Goal: Find specific page/section: Find specific page/section

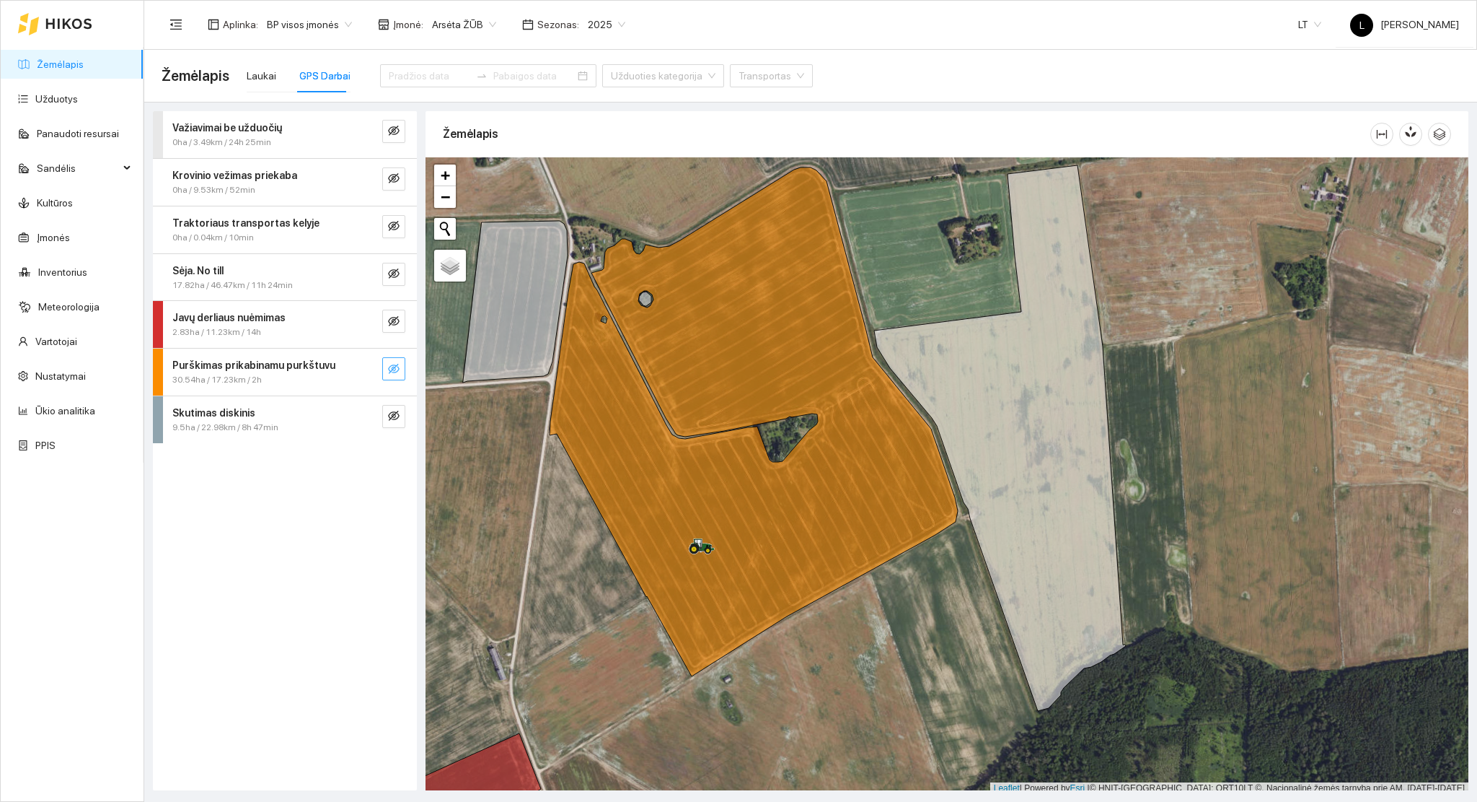
click at [397, 371] on icon "eye-invisible" at bounding box center [394, 369] width 12 height 10
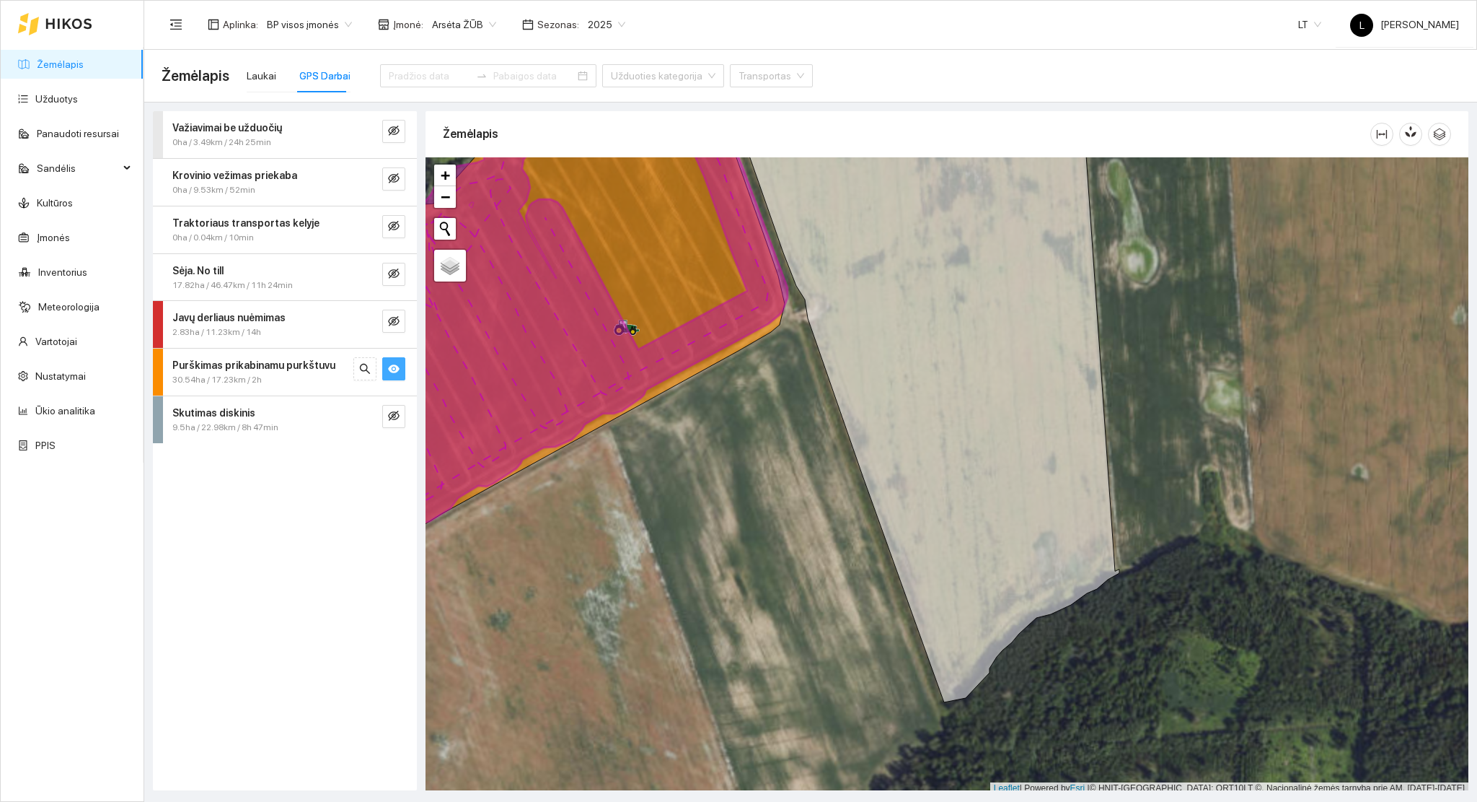
scroll to position [4, 0]
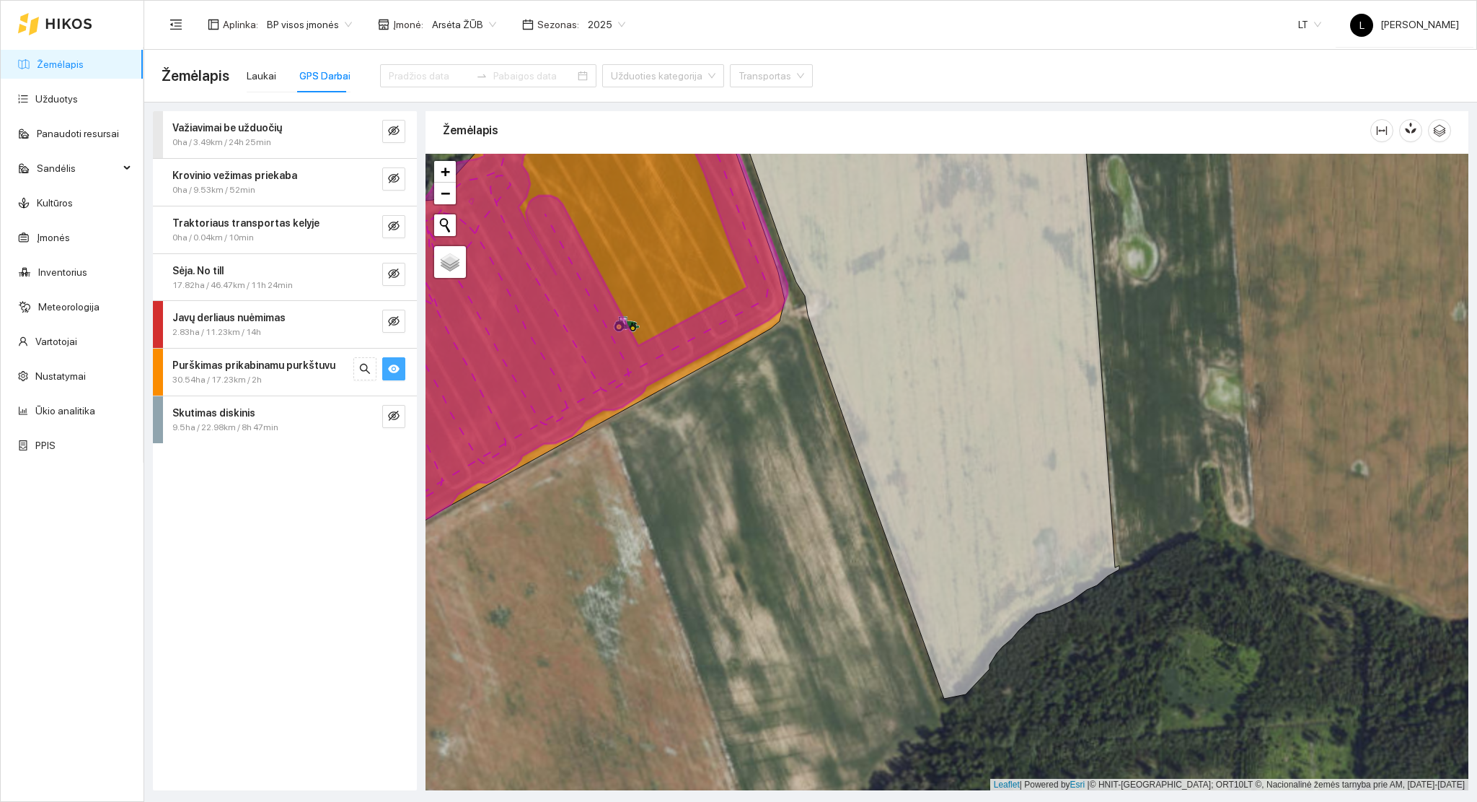
drag, startPoint x: 649, startPoint y: 364, endPoint x: 719, endPoint y: 413, distance: 84.9
click at [717, 410] on icon at bounding box center [560, 337] width 454 height 478
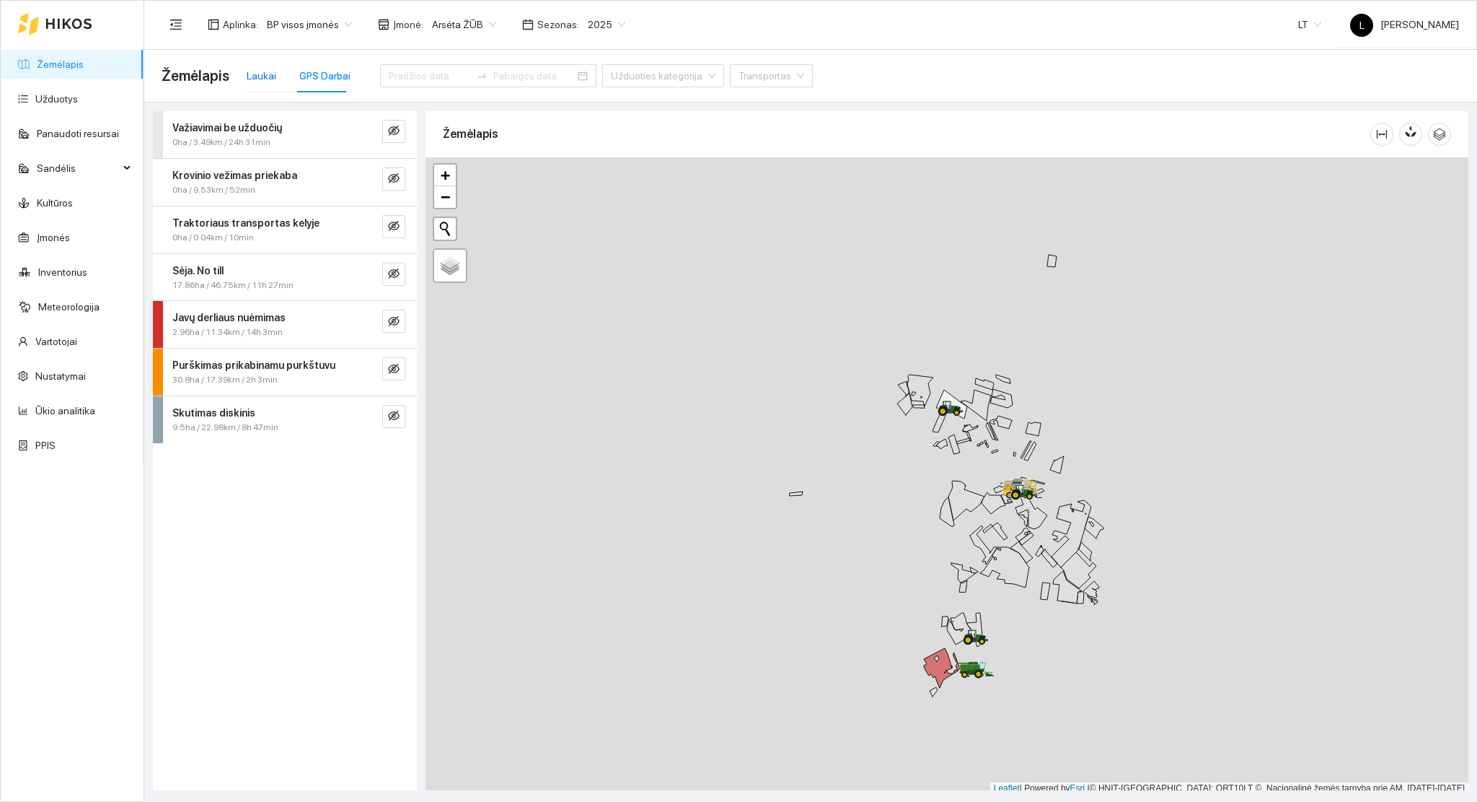
click at [257, 71] on div "Laukai" at bounding box center [262, 76] width 30 height 16
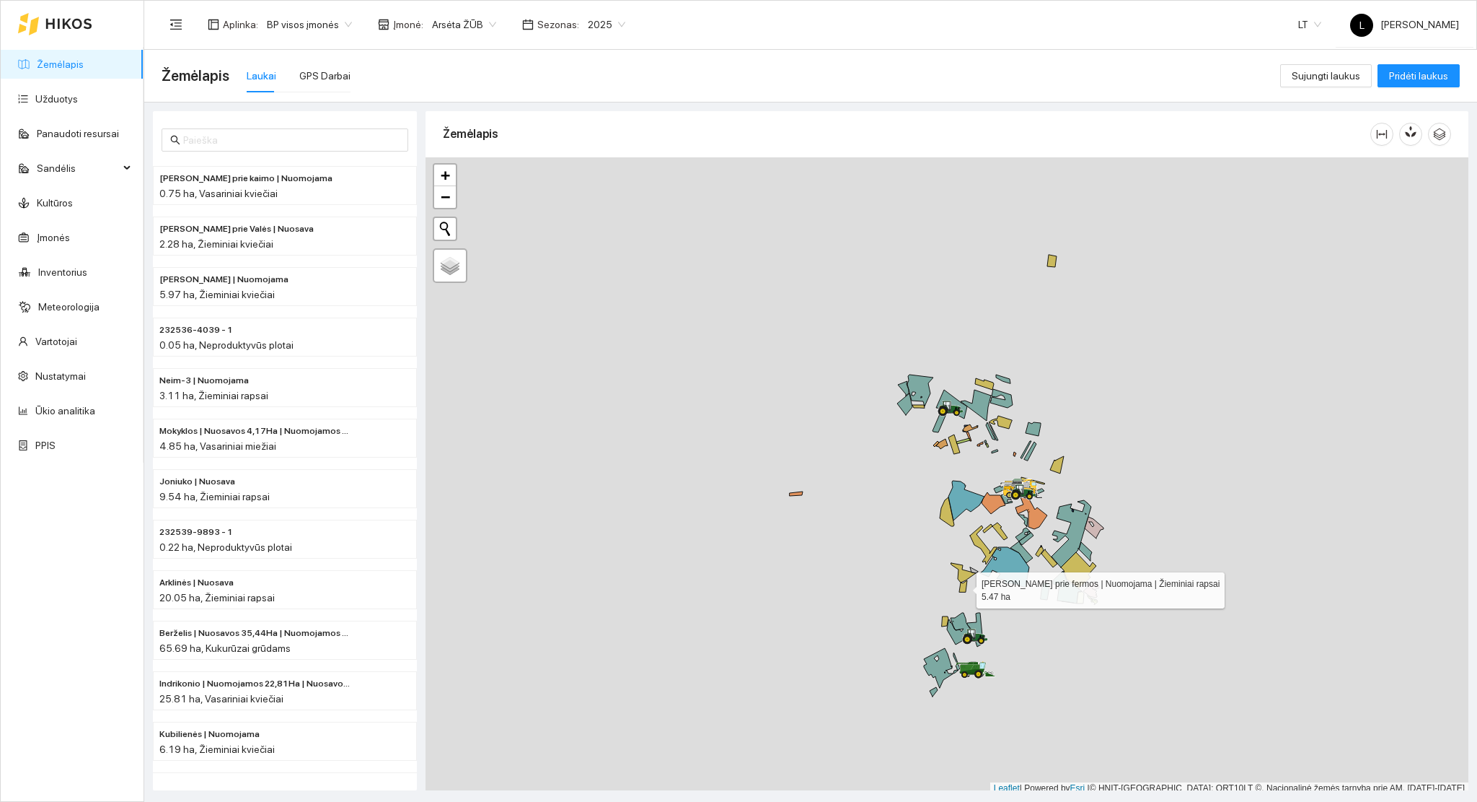
scroll to position [4, 0]
drag, startPoint x: 966, startPoint y: 584, endPoint x: 750, endPoint y: 419, distance: 271.7
click at [959, 576] on icon at bounding box center [963, 582] width 8 height 12
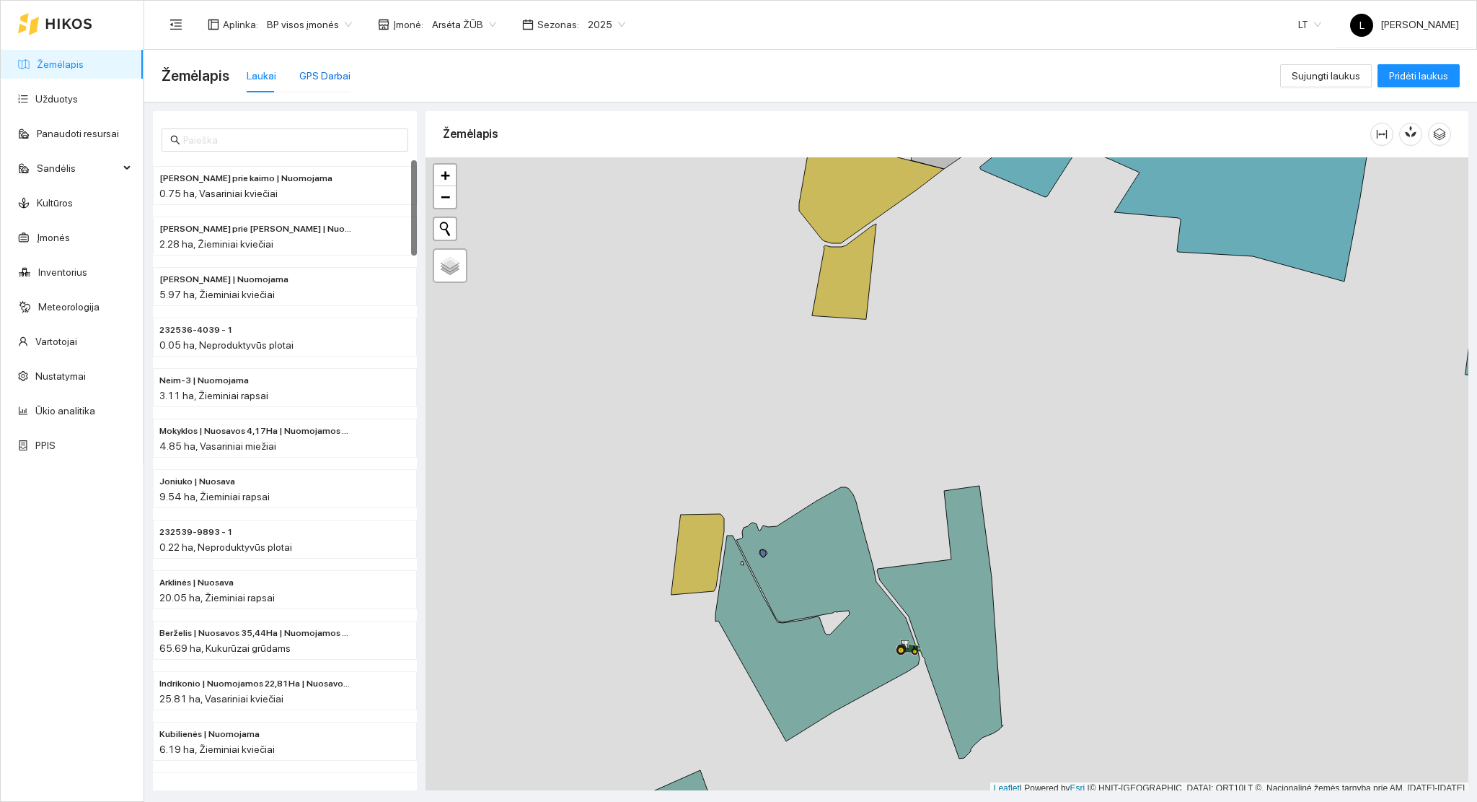
click at [314, 71] on div "GPS Darbai" at bounding box center [324, 76] width 51 height 16
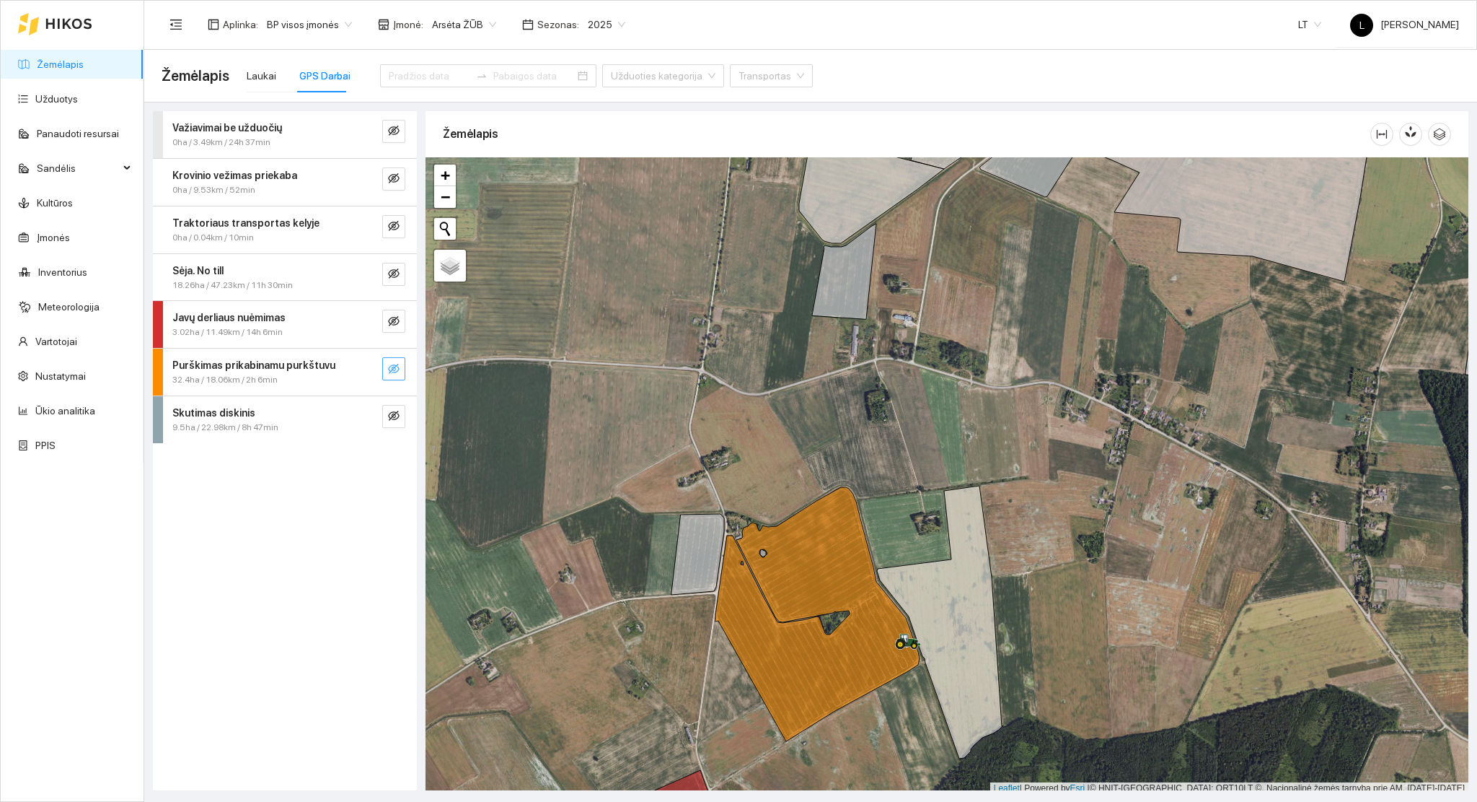
click at [390, 371] on icon "eye-invisible" at bounding box center [394, 369] width 12 height 10
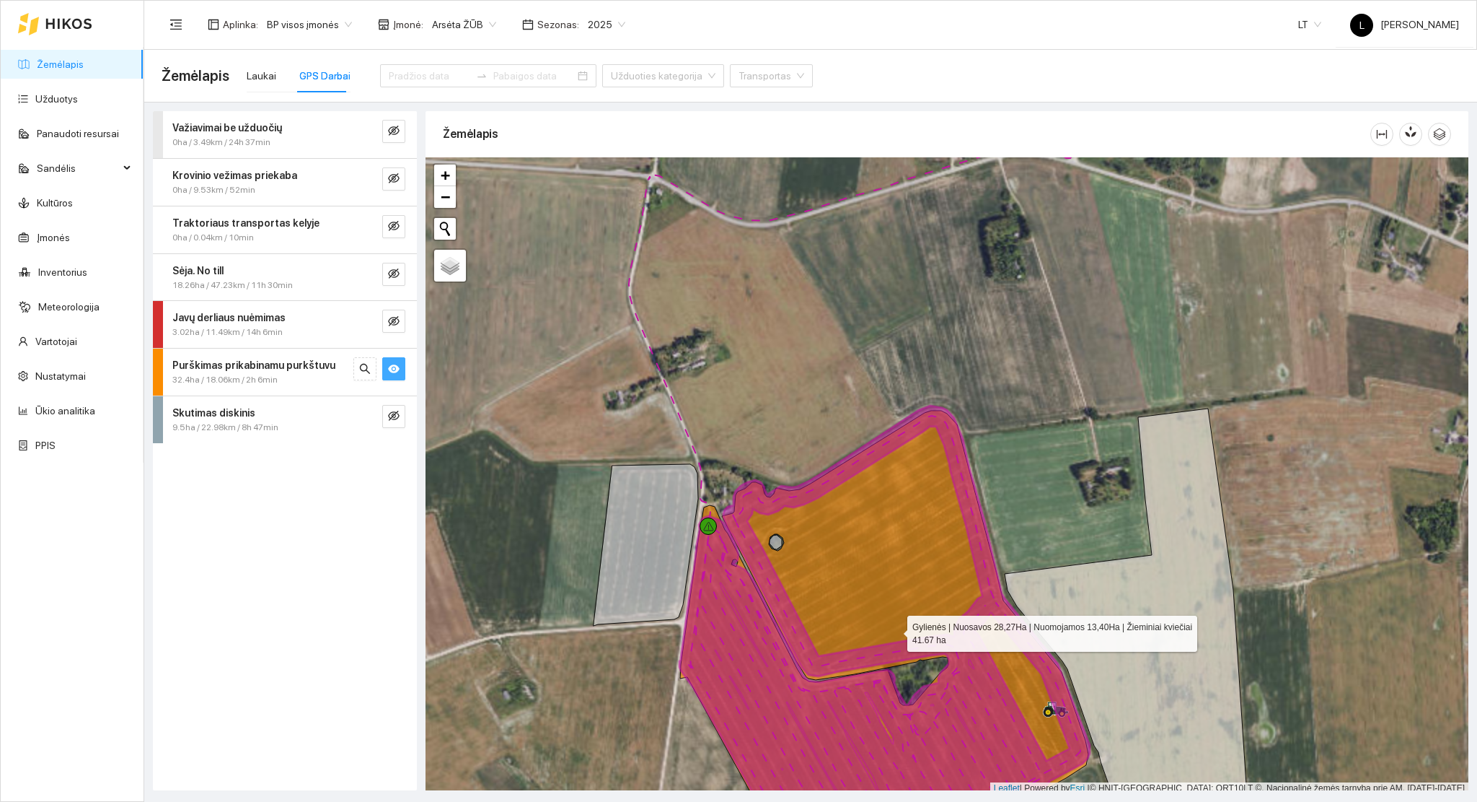
scroll to position [4, 0]
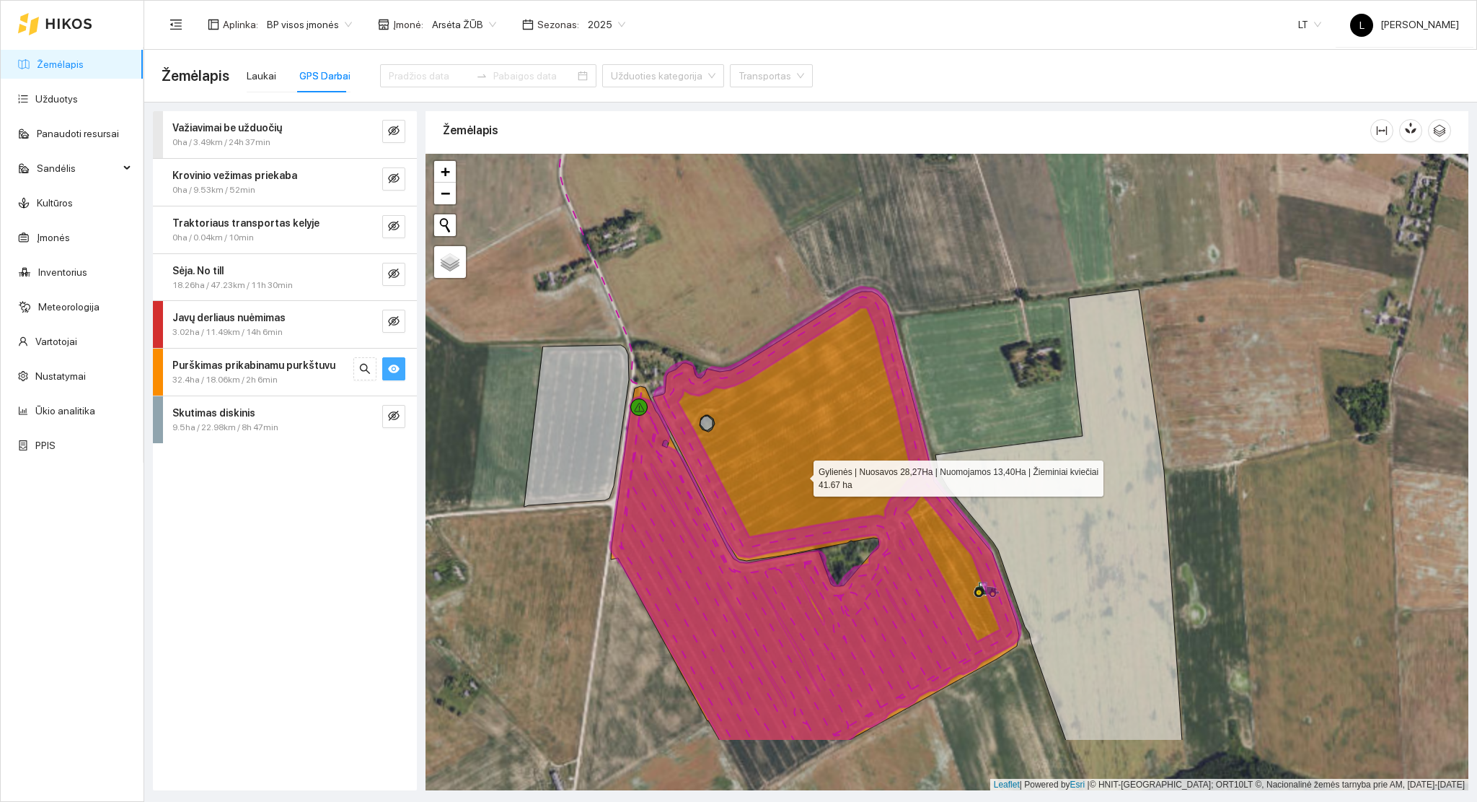
drag, startPoint x: 826, startPoint y: 503, endPoint x: 755, endPoint y: 418, distance: 111.1
click at [755, 418] on icon at bounding box center [815, 515] width 408 height 449
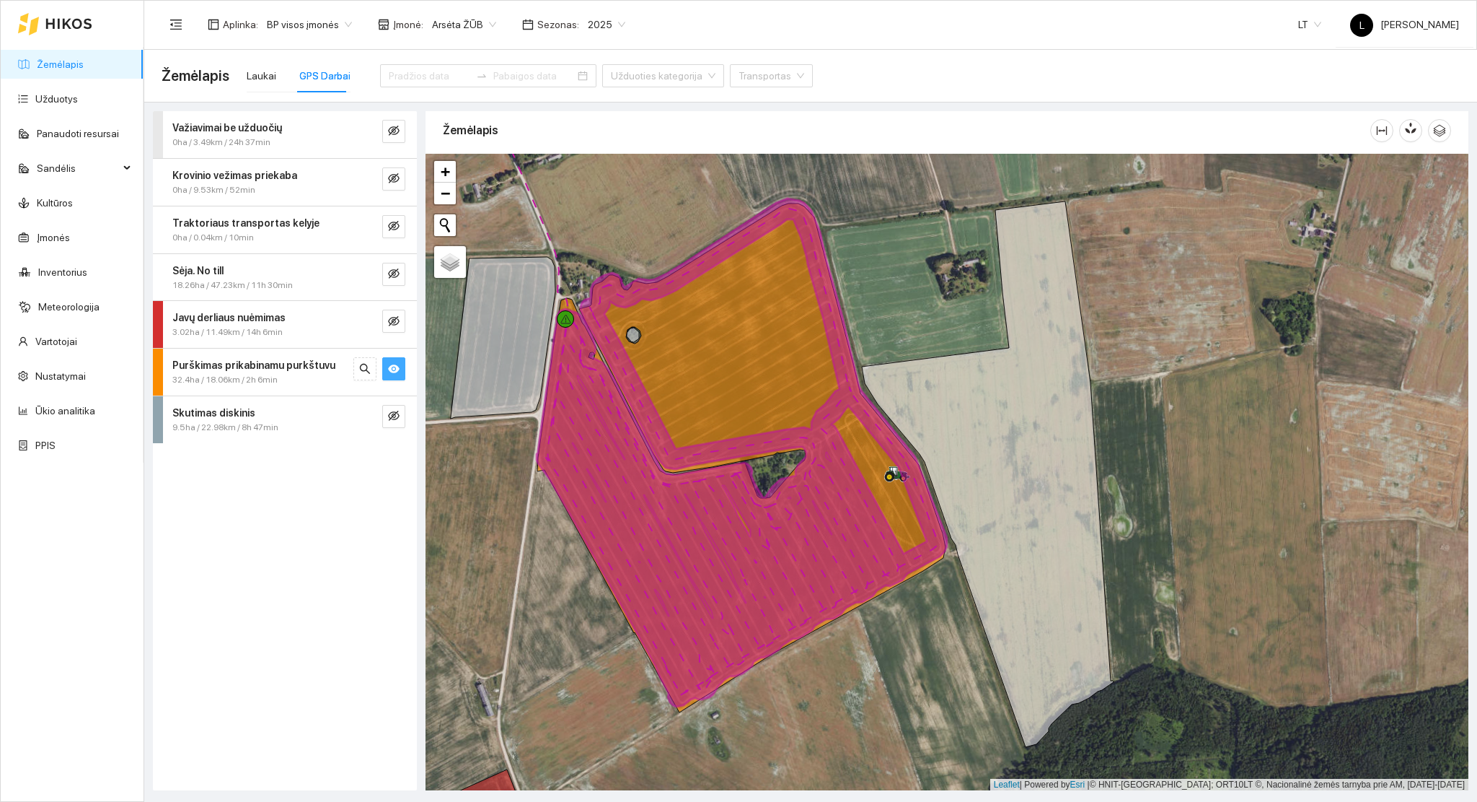
click at [281, 367] on strong "Purškimas prikabinamu purkštuvu" at bounding box center [253, 365] width 163 height 12
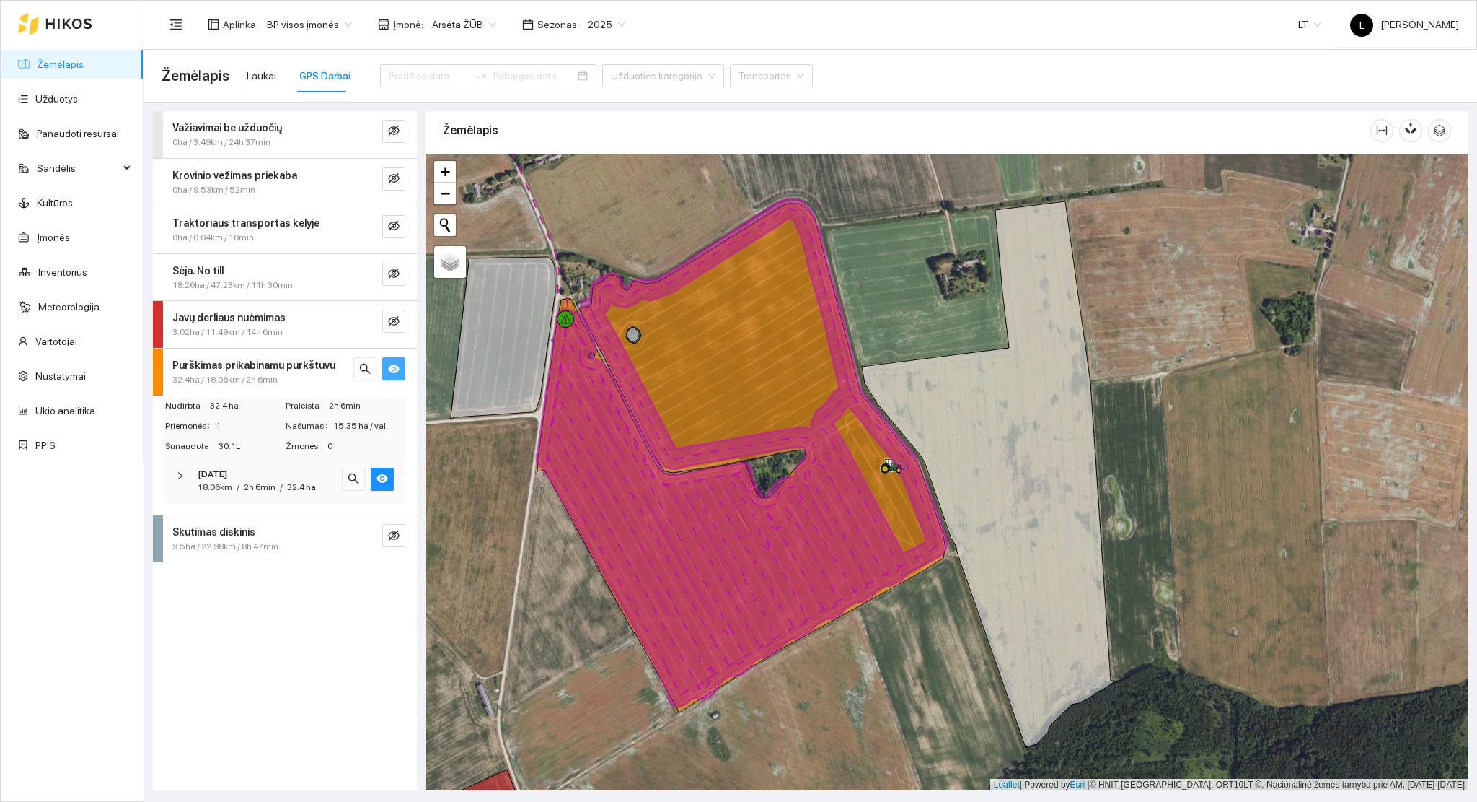
click at [294, 488] on span "32.4 ha" at bounding box center [301, 487] width 29 height 10
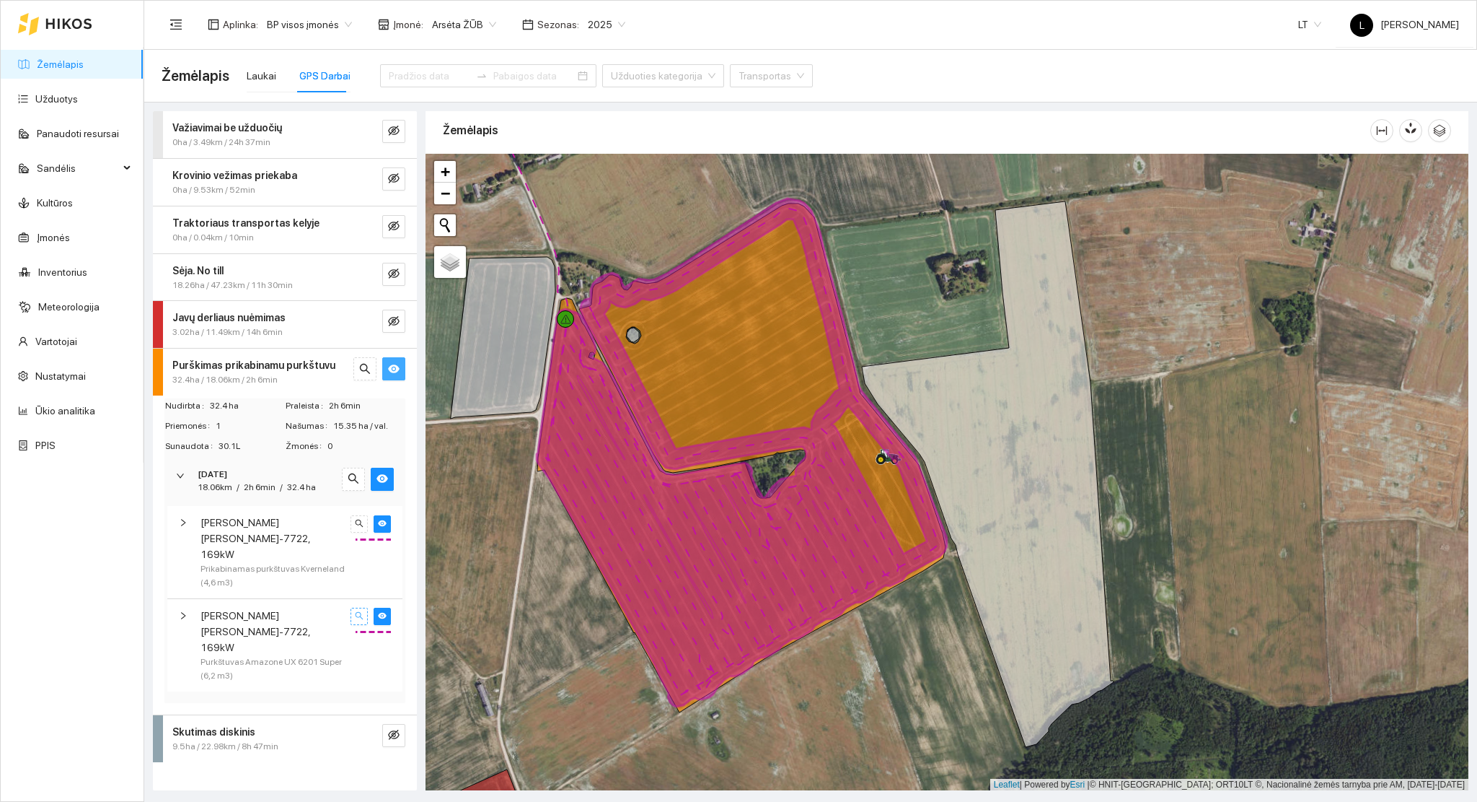
click at [351, 607] on button "button" at bounding box center [359, 615] width 17 height 17
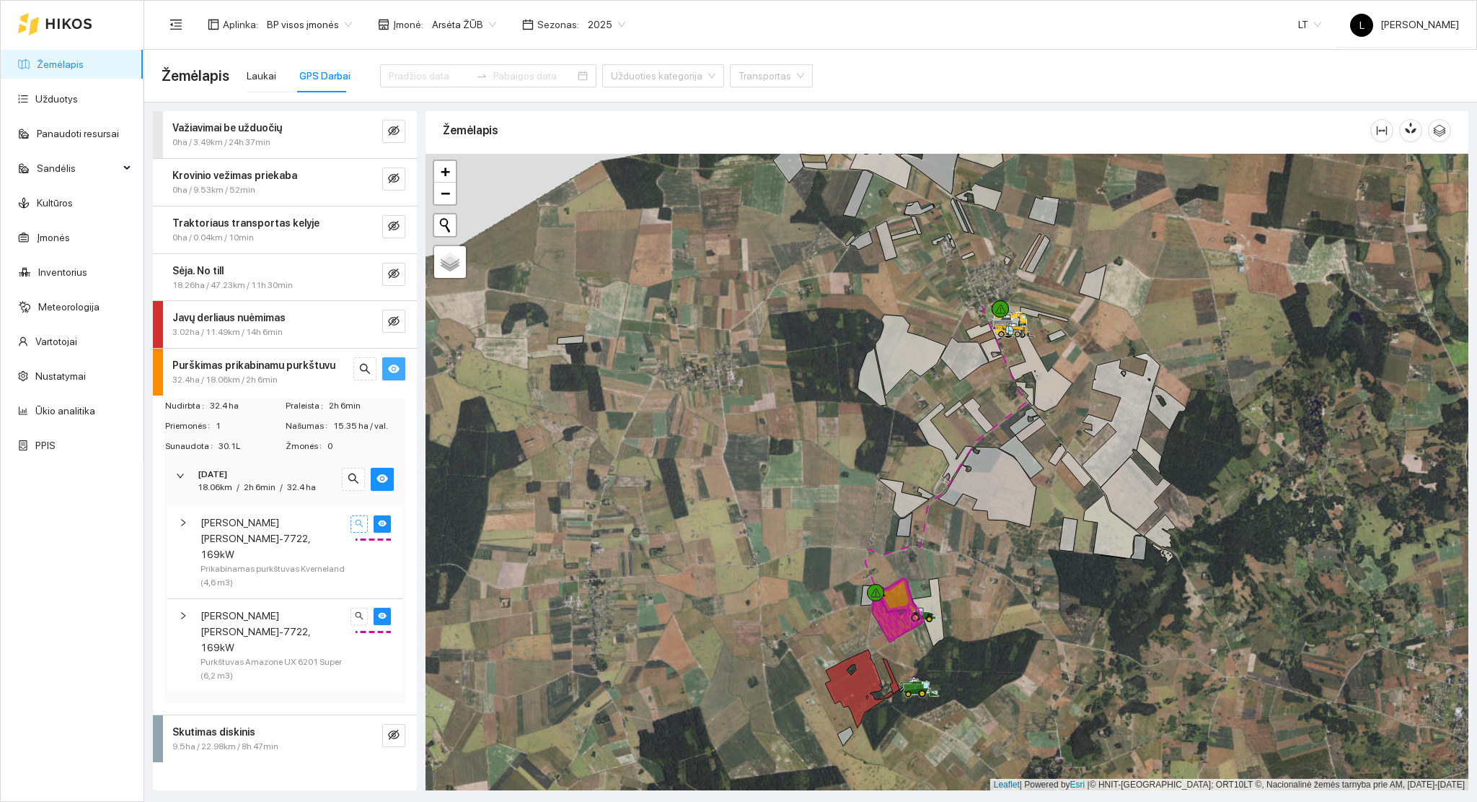
click at [362, 520] on icon "search" at bounding box center [359, 523] width 9 height 9
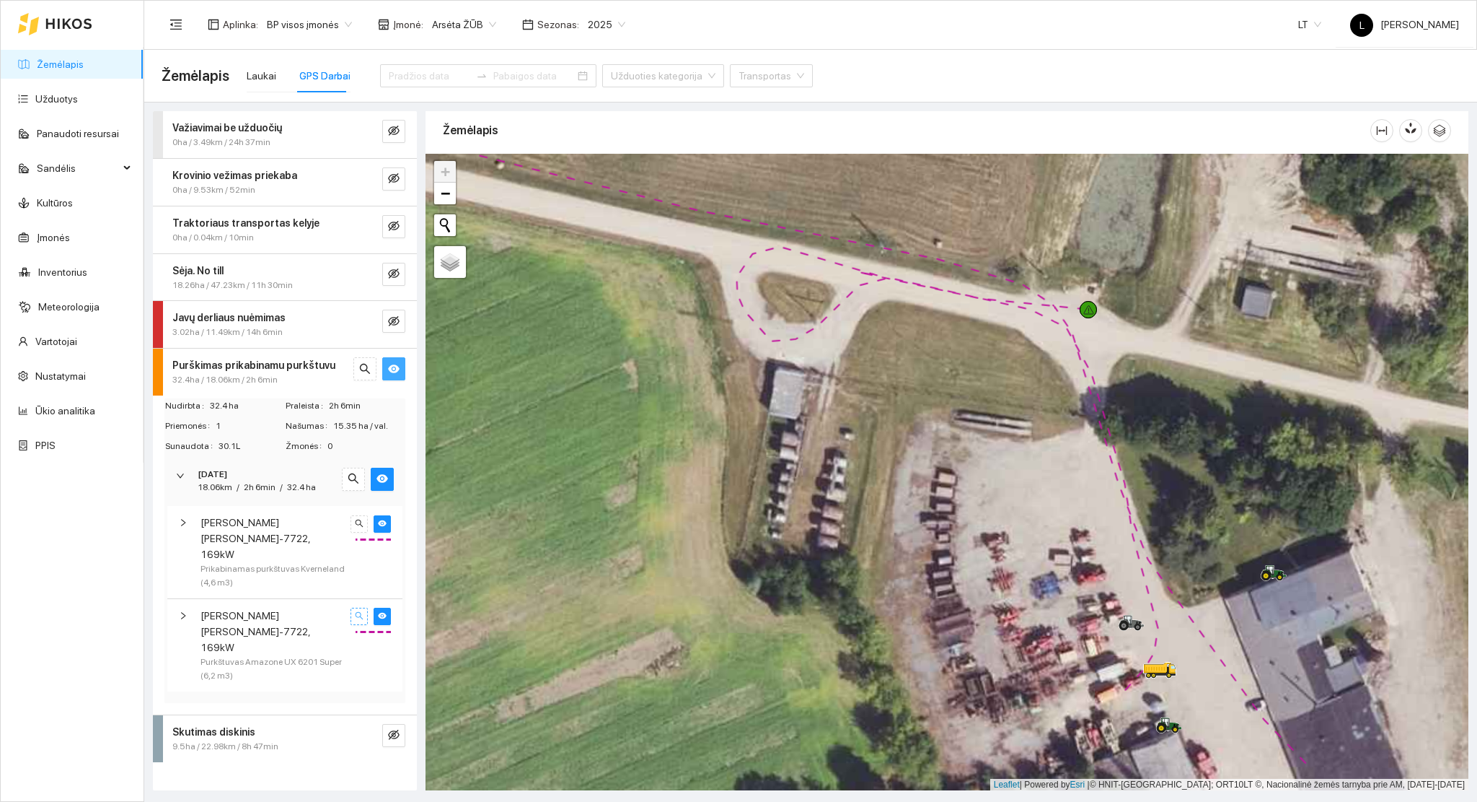
click at [358, 611] on span "search" at bounding box center [359, 616] width 9 height 10
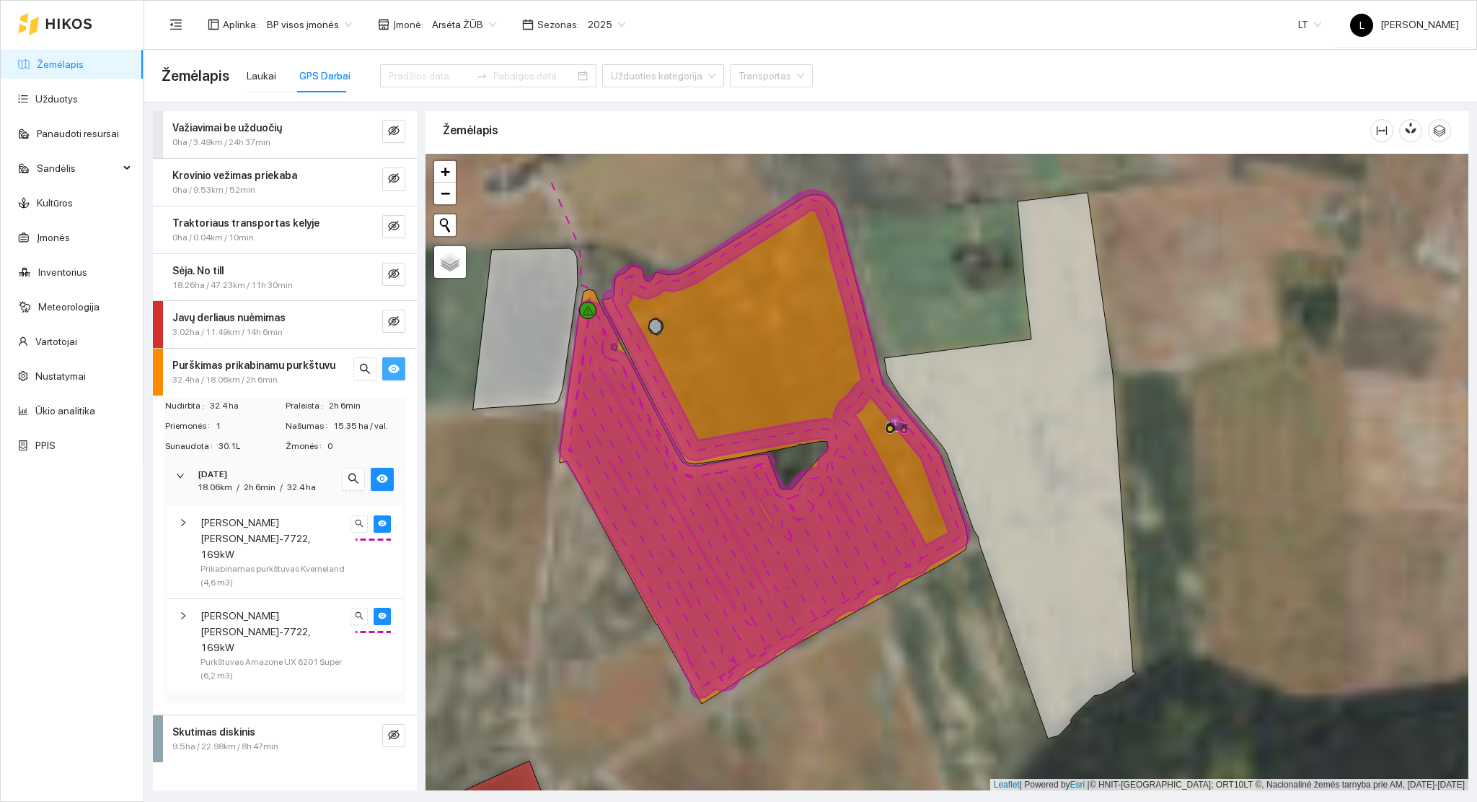
drag, startPoint x: 776, startPoint y: 607, endPoint x: 873, endPoint y: 664, distance: 112.6
click at [873, 664] on div at bounding box center [947, 472] width 1043 height 637
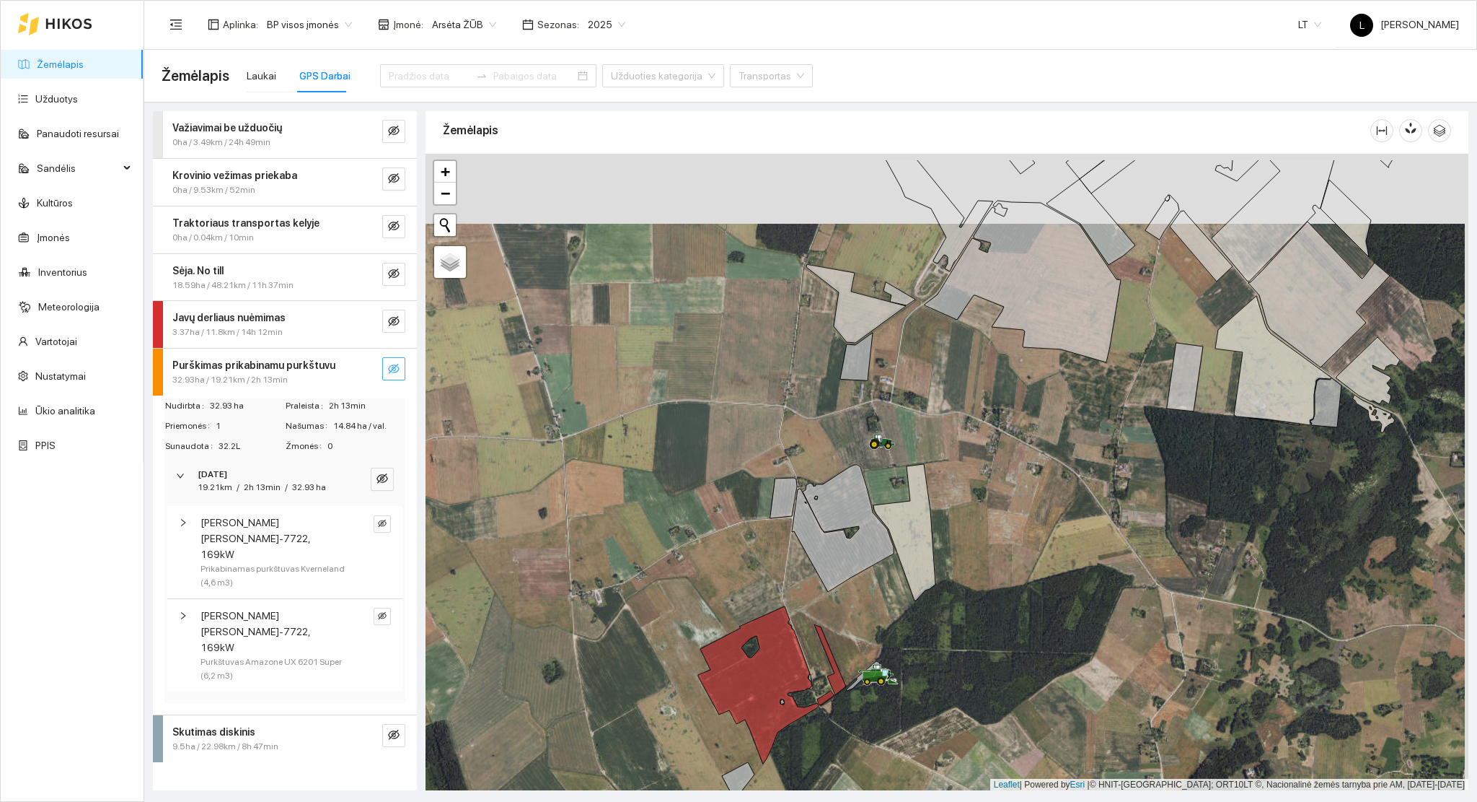
drag, startPoint x: 945, startPoint y: 398, endPoint x: 941, endPoint y: 468, distance: 70.1
click at [941, 468] on div at bounding box center [947, 472] width 1043 height 637
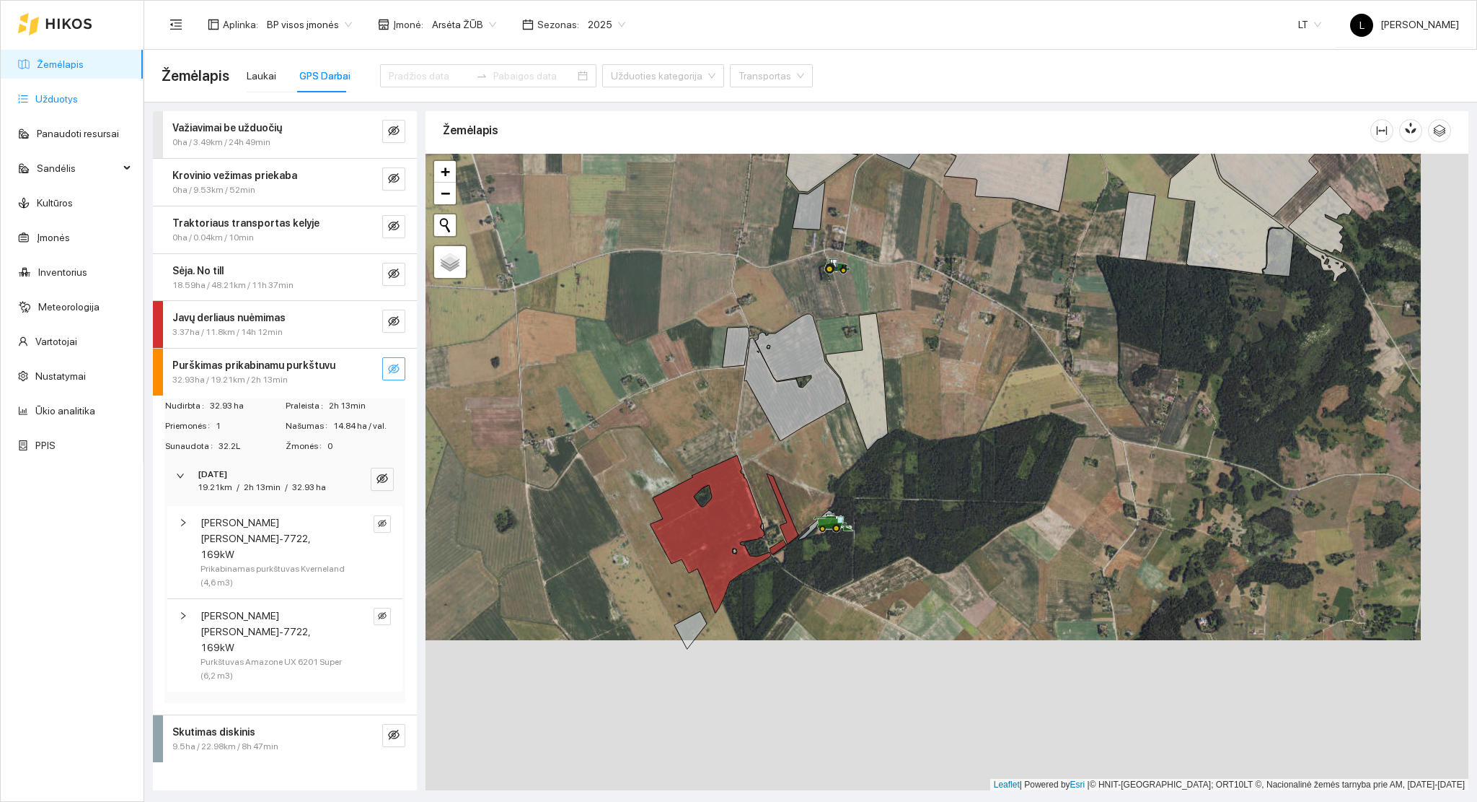
click at [58, 97] on link "Užduotys" at bounding box center [56, 99] width 43 height 12
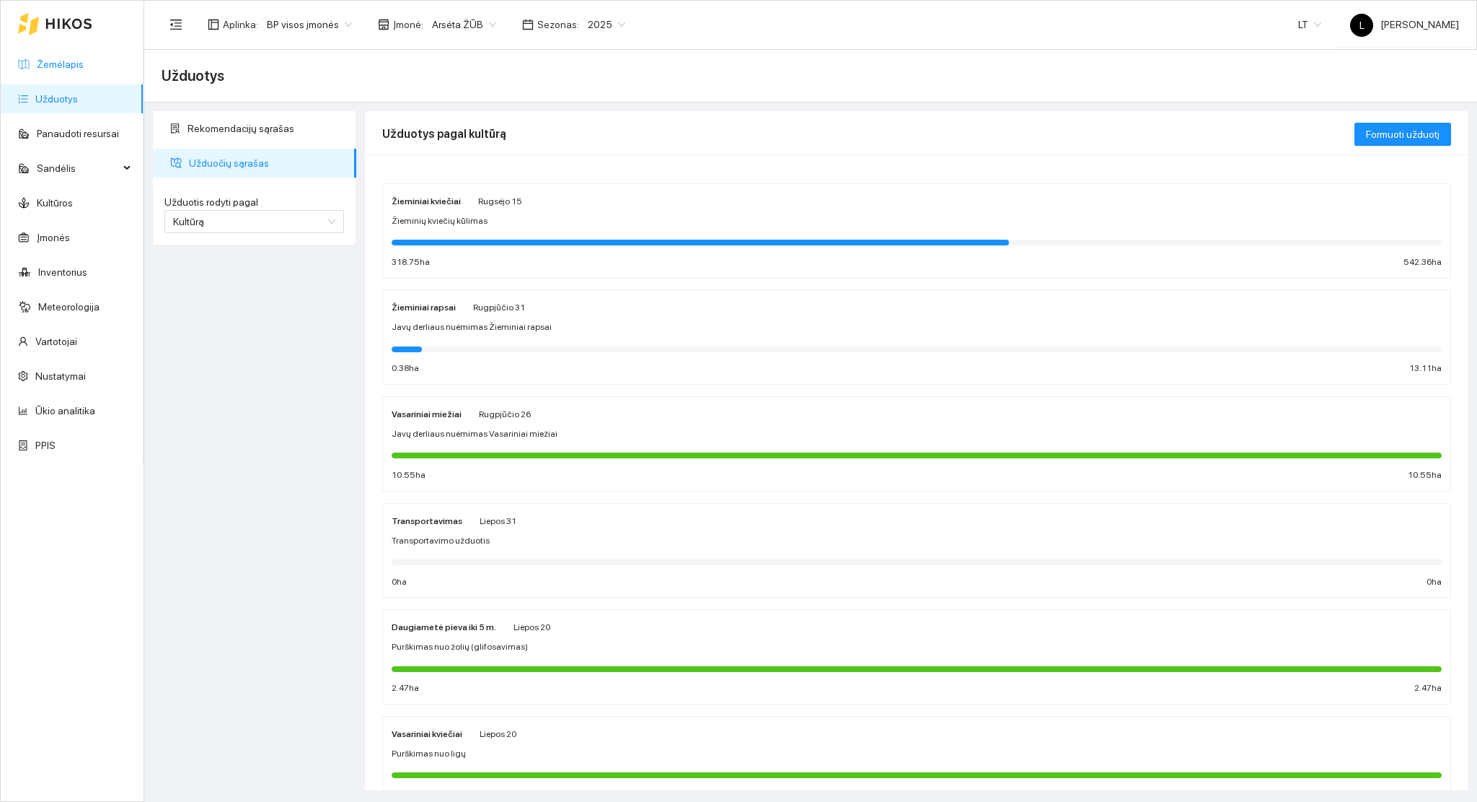
click at [55, 62] on link "Žemėlapis" at bounding box center [60, 64] width 47 height 12
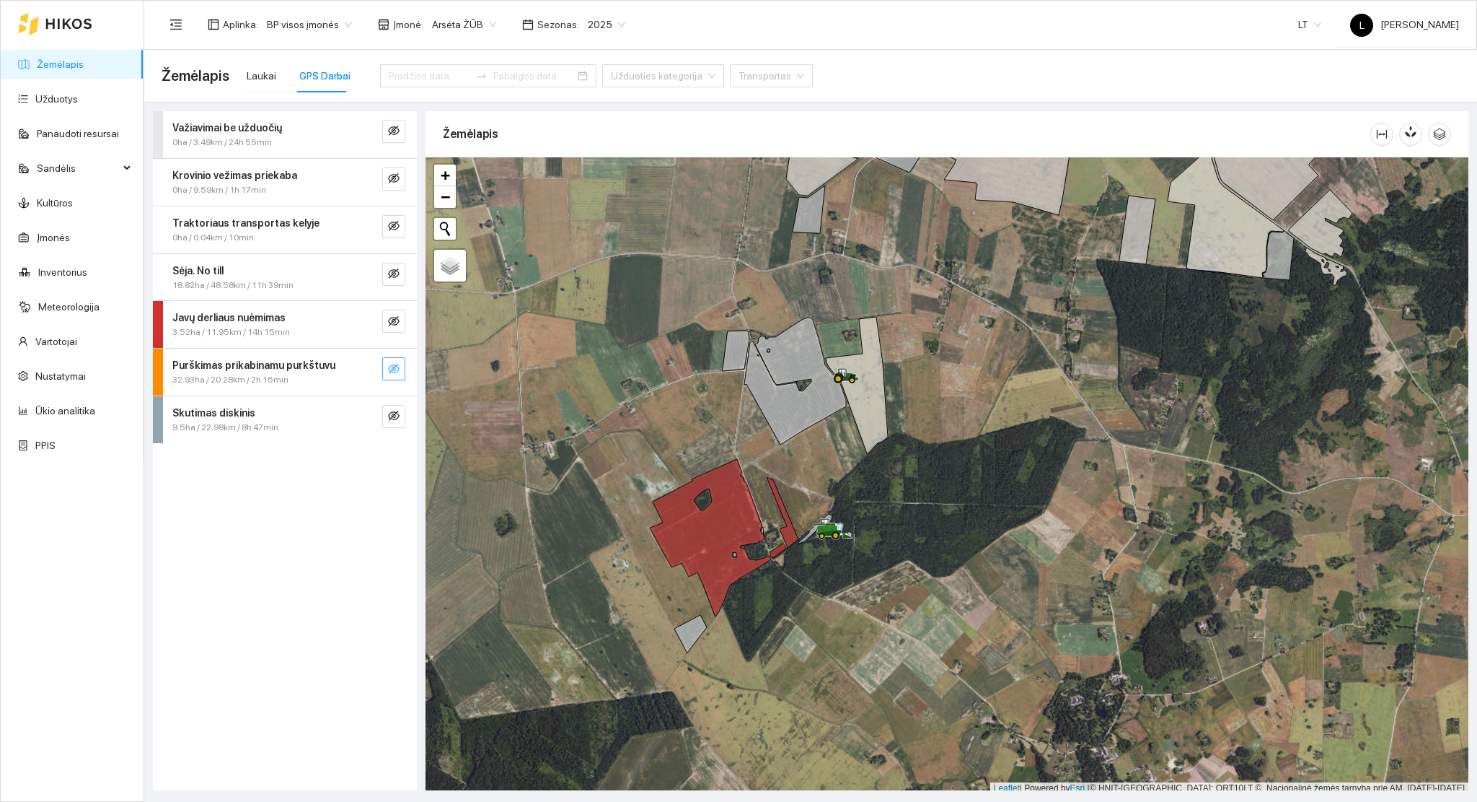
click at [390, 370] on icon "eye-invisible" at bounding box center [394, 369] width 12 height 10
click at [362, 369] on icon "search" at bounding box center [365, 369] width 12 height 12
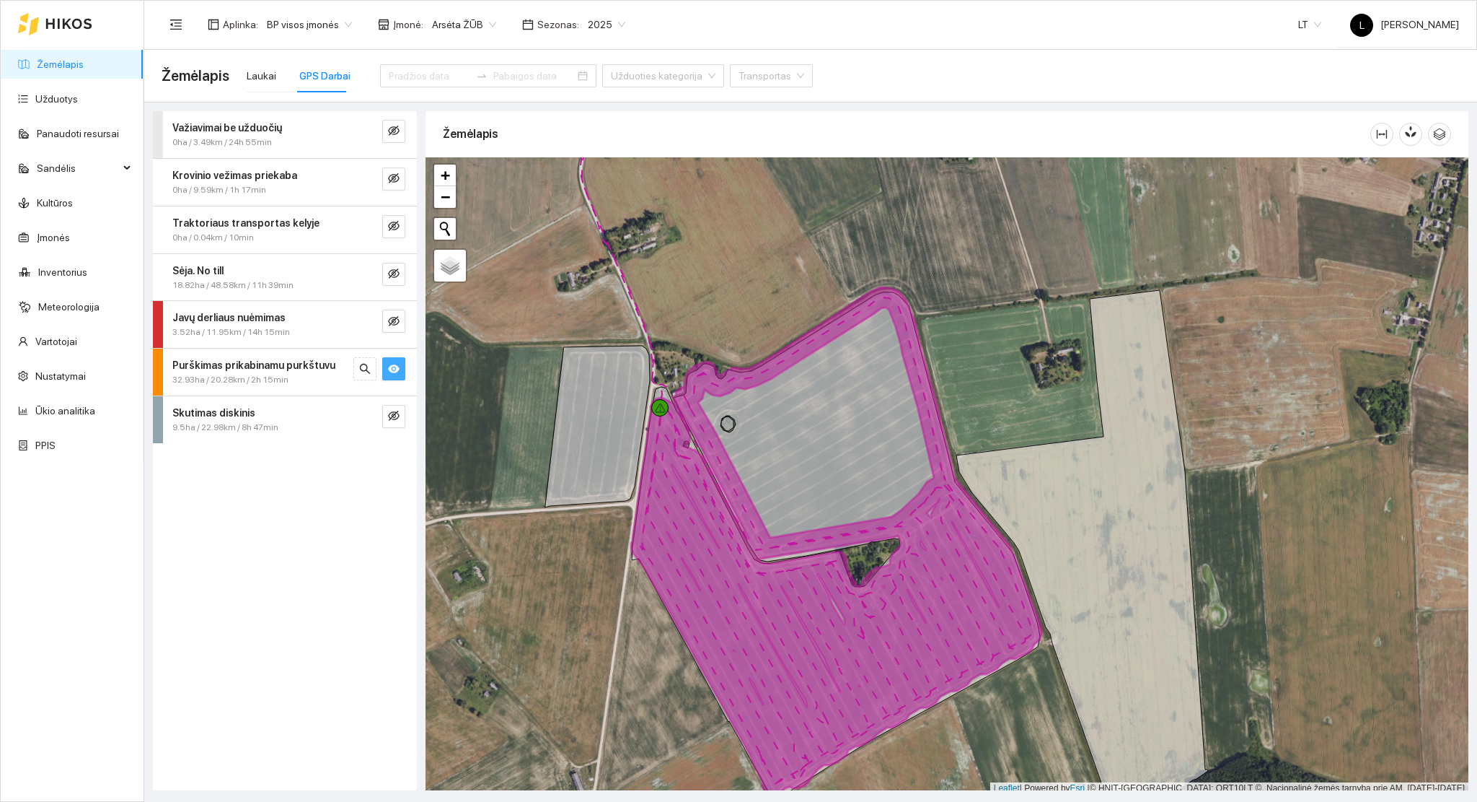
click at [262, 372] on span "Purškimas prikabinamu purkštuvu" at bounding box center [253, 365] width 163 height 16
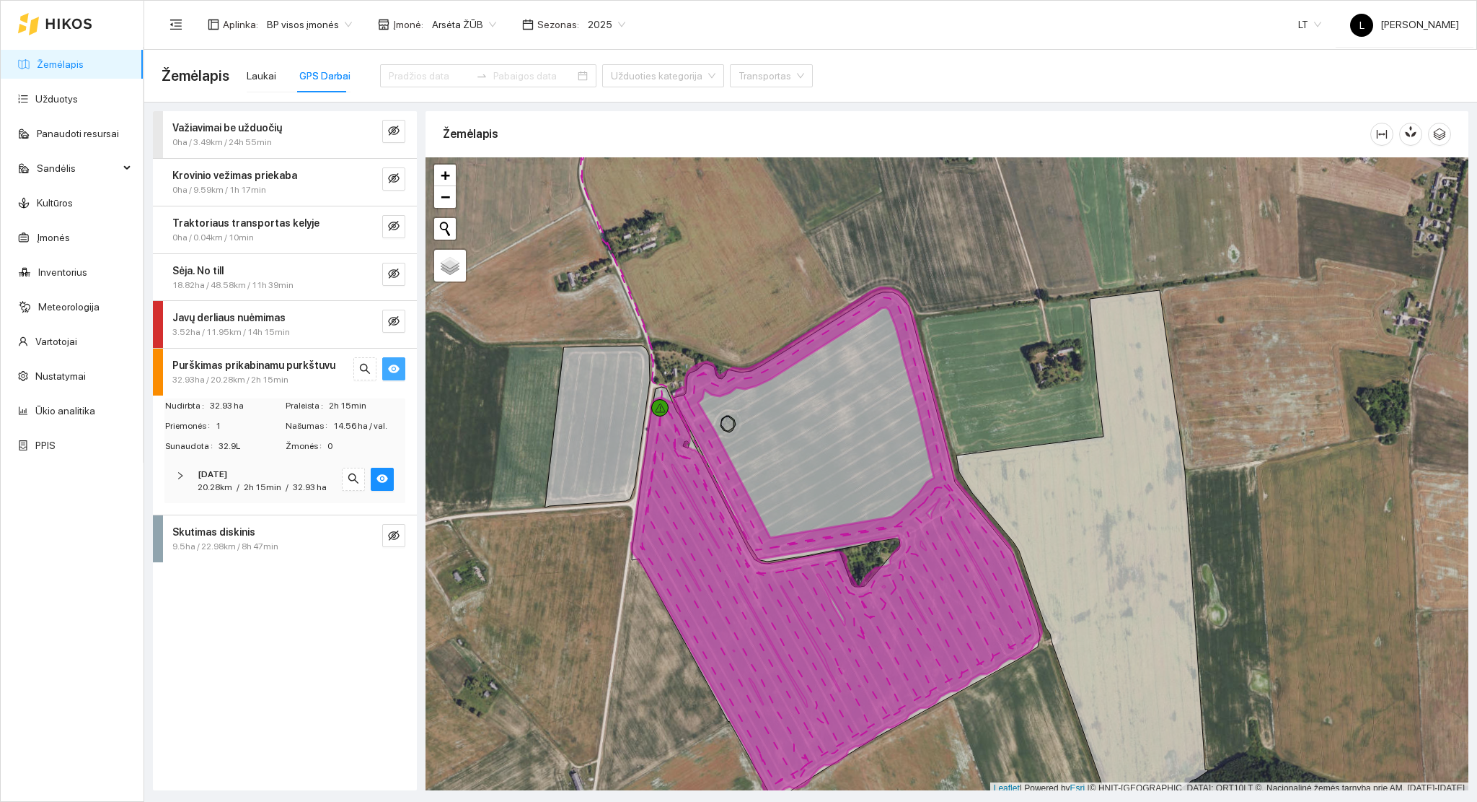
click at [299, 491] on span "32.93 ha" at bounding box center [310, 487] width 34 height 10
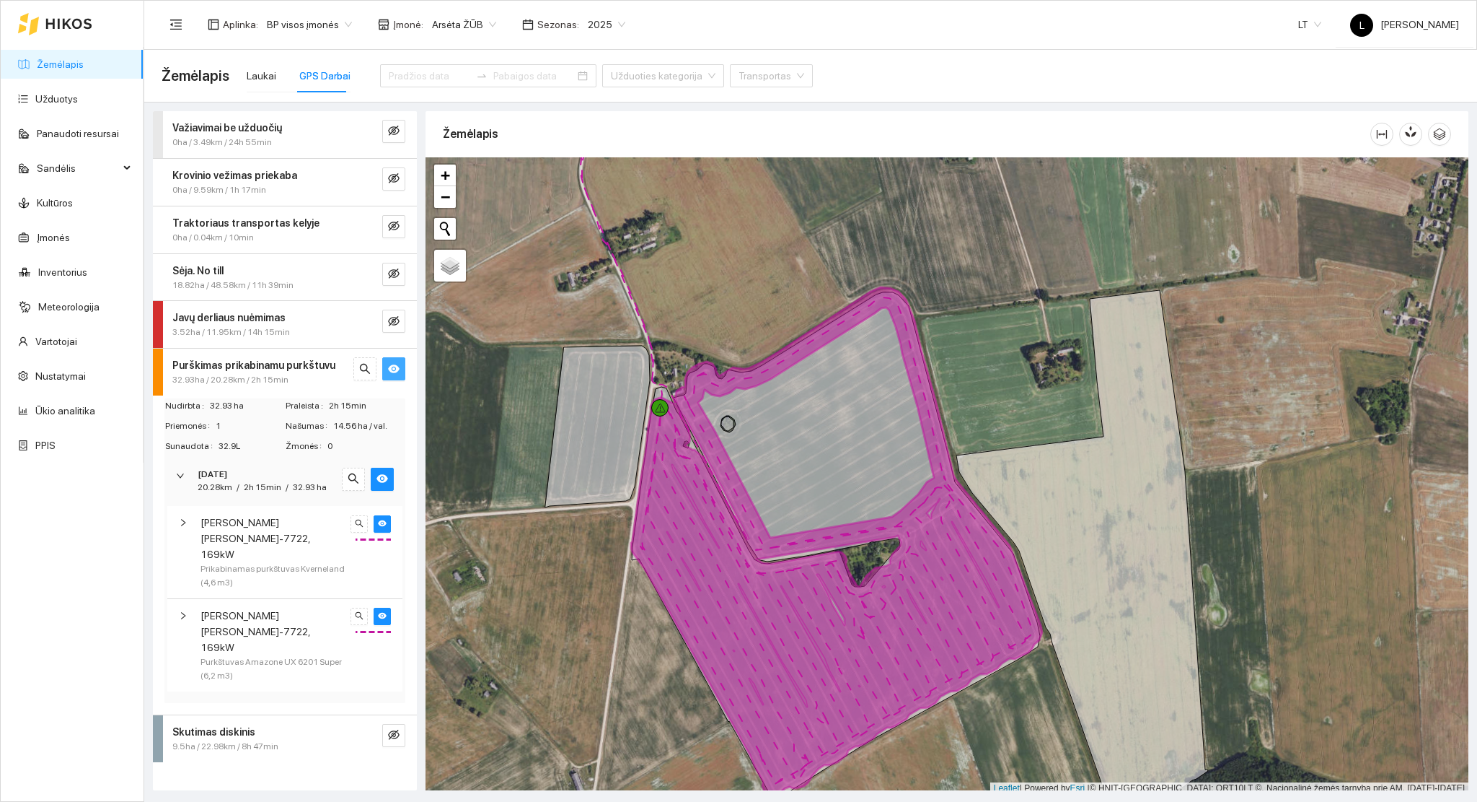
click at [286, 483] on span "/" at bounding box center [287, 487] width 3 height 10
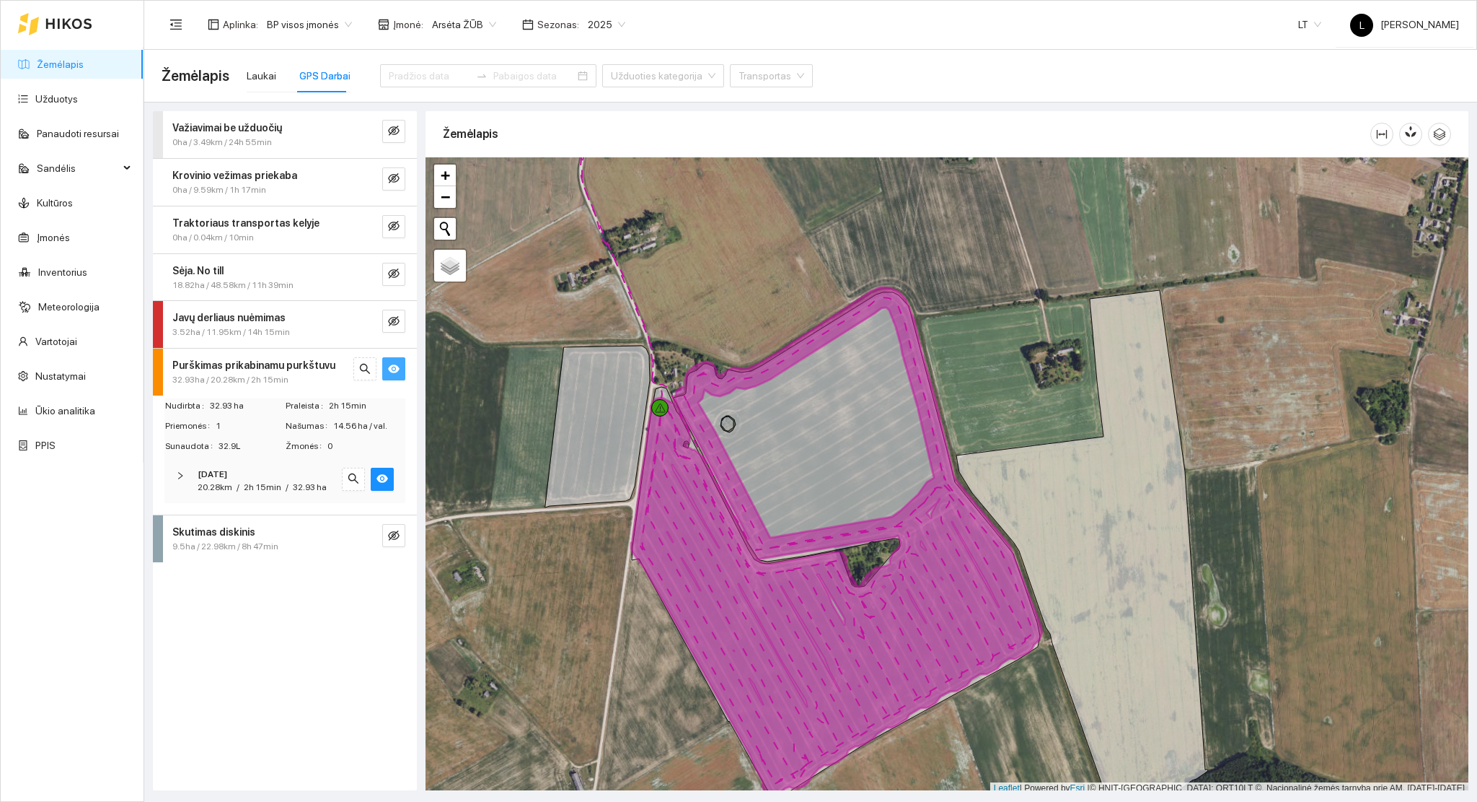
scroll to position [4, 0]
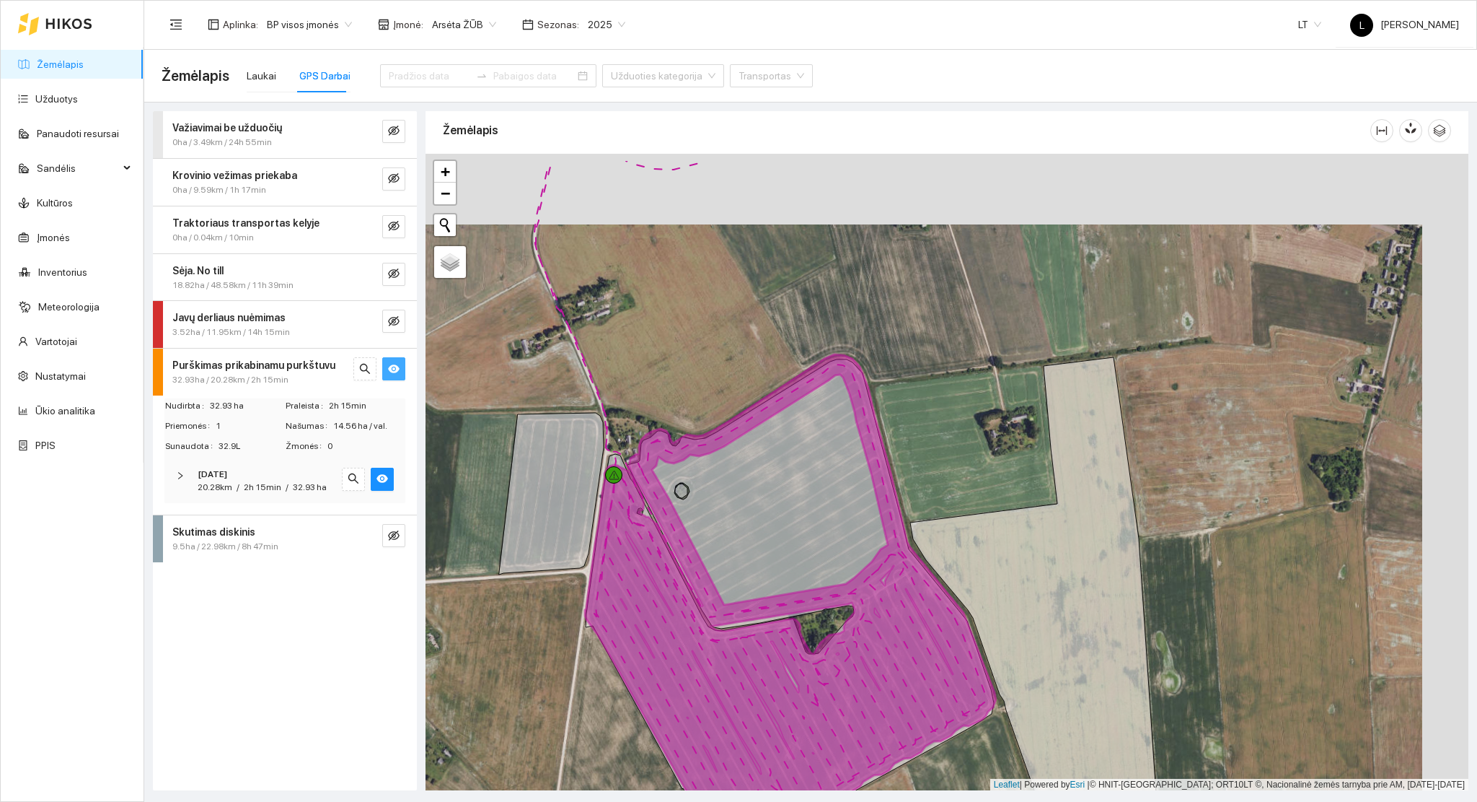
drag, startPoint x: 838, startPoint y: 586, endPoint x: 822, endPoint y: 600, distance: 21.4
click at [822, 600] on icon at bounding box center [790, 608] width 411 height 508
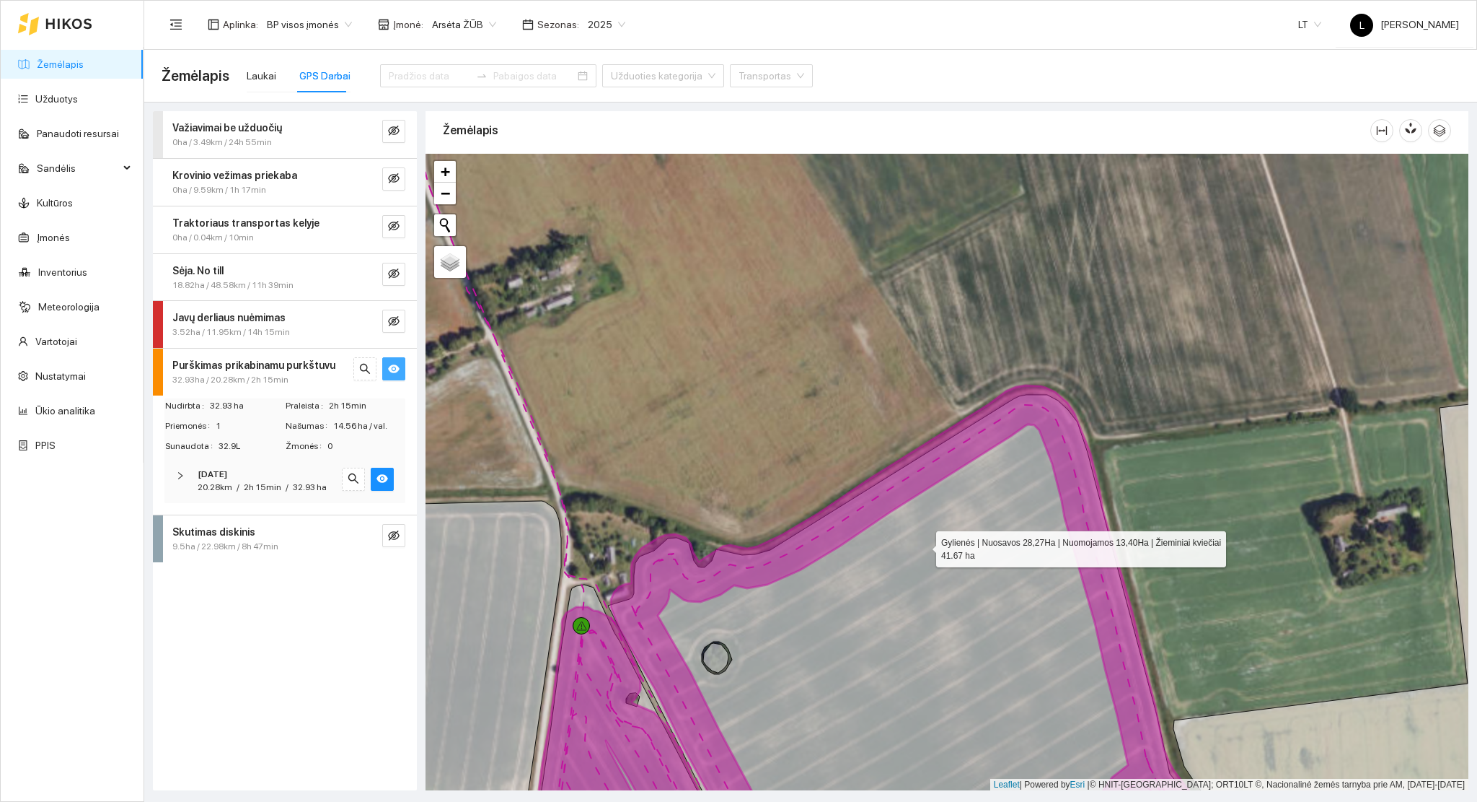
drag, startPoint x: 1024, startPoint y: 486, endPoint x: 856, endPoint y: 557, distance: 182.4
click at [884, 553] on icon at bounding box center [904, 652] width 756 height 514
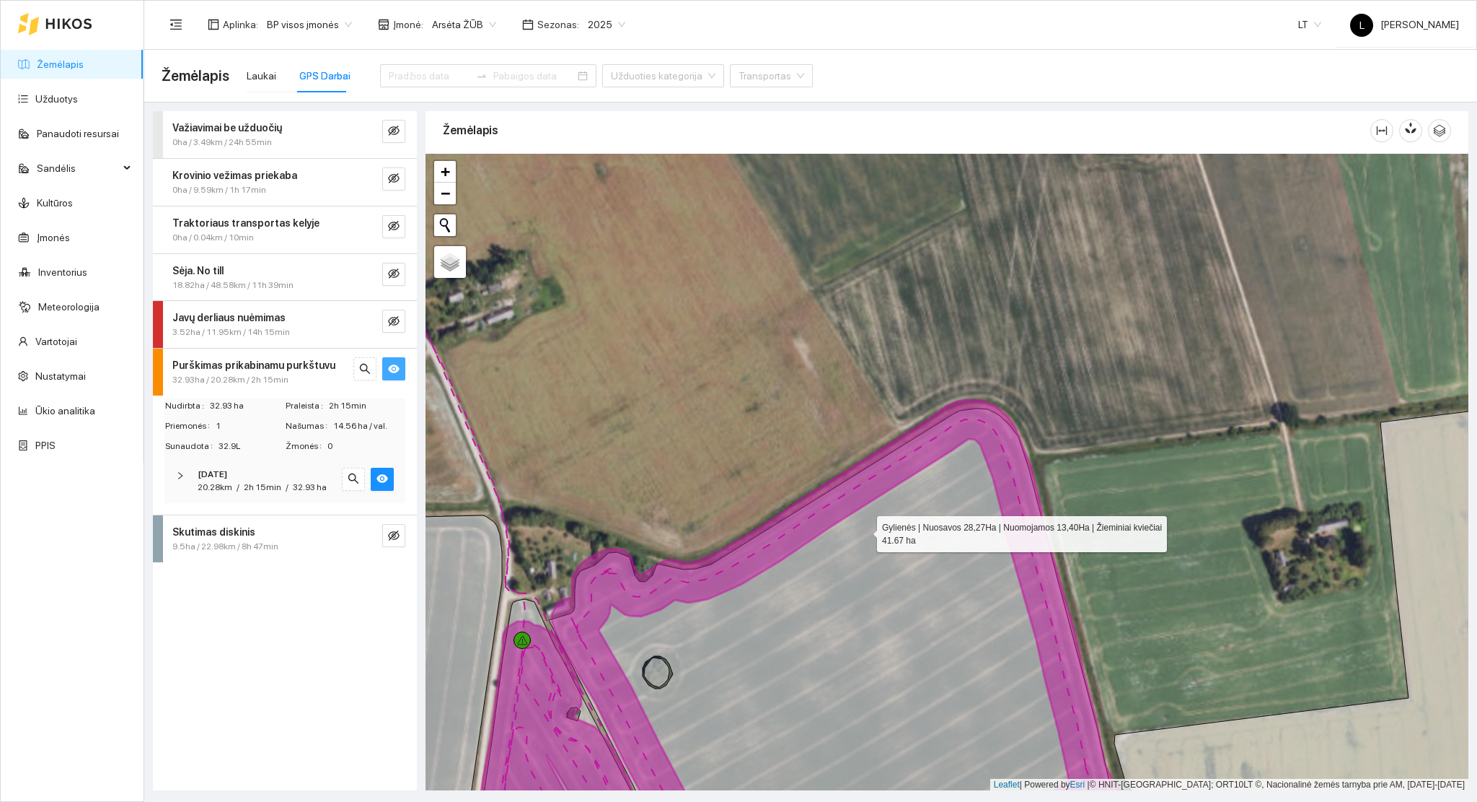
drag, startPoint x: 811, startPoint y: 584, endPoint x: 801, endPoint y: 594, distance: 14.8
click at [802, 592] on icon at bounding box center [821, 631] width 692 height 447
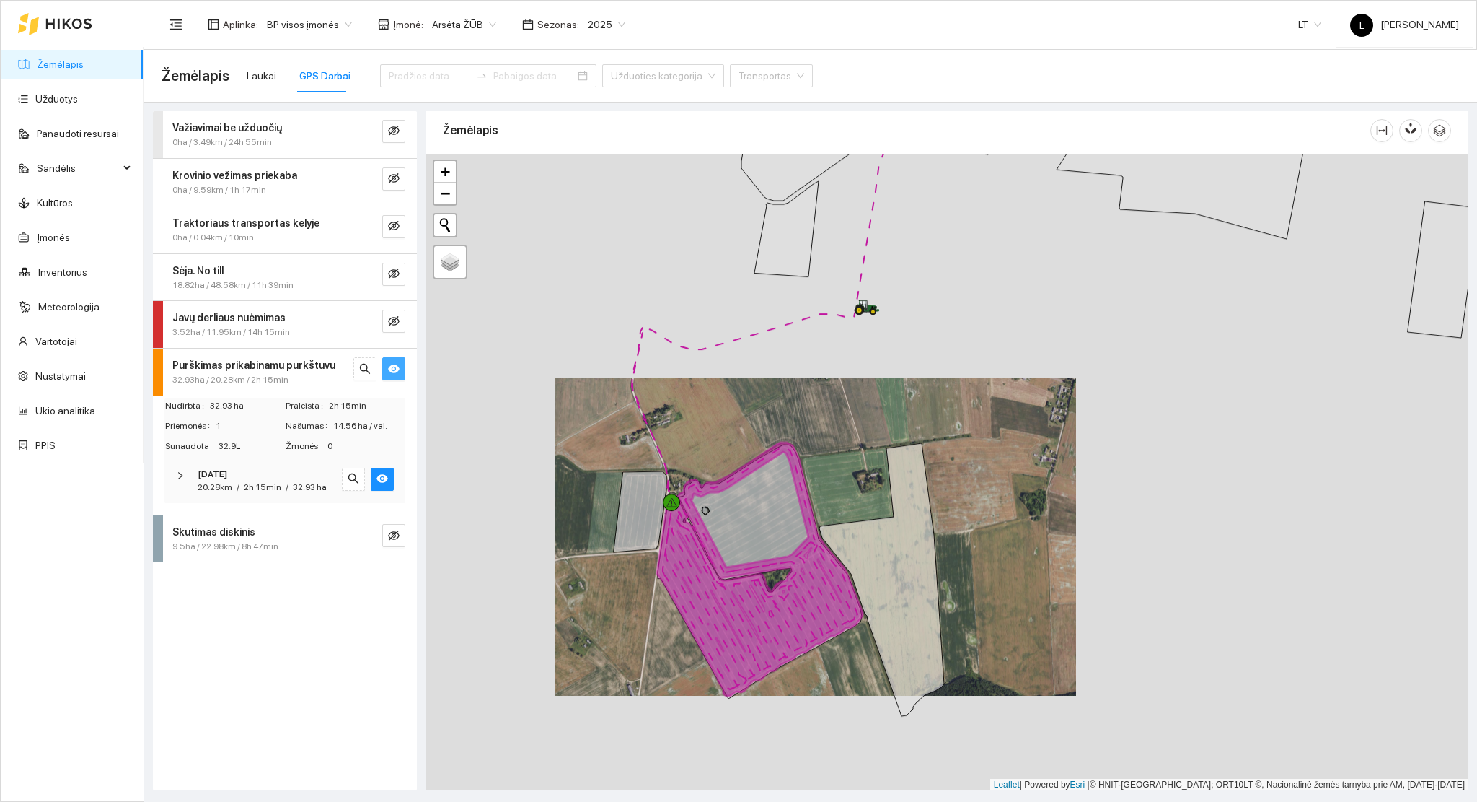
drag, startPoint x: 781, startPoint y: 582, endPoint x: 726, endPoint y: 370, distance: 219.3
click at [726, 442] on icon at bounding box center [760, 568] width 206 height 253
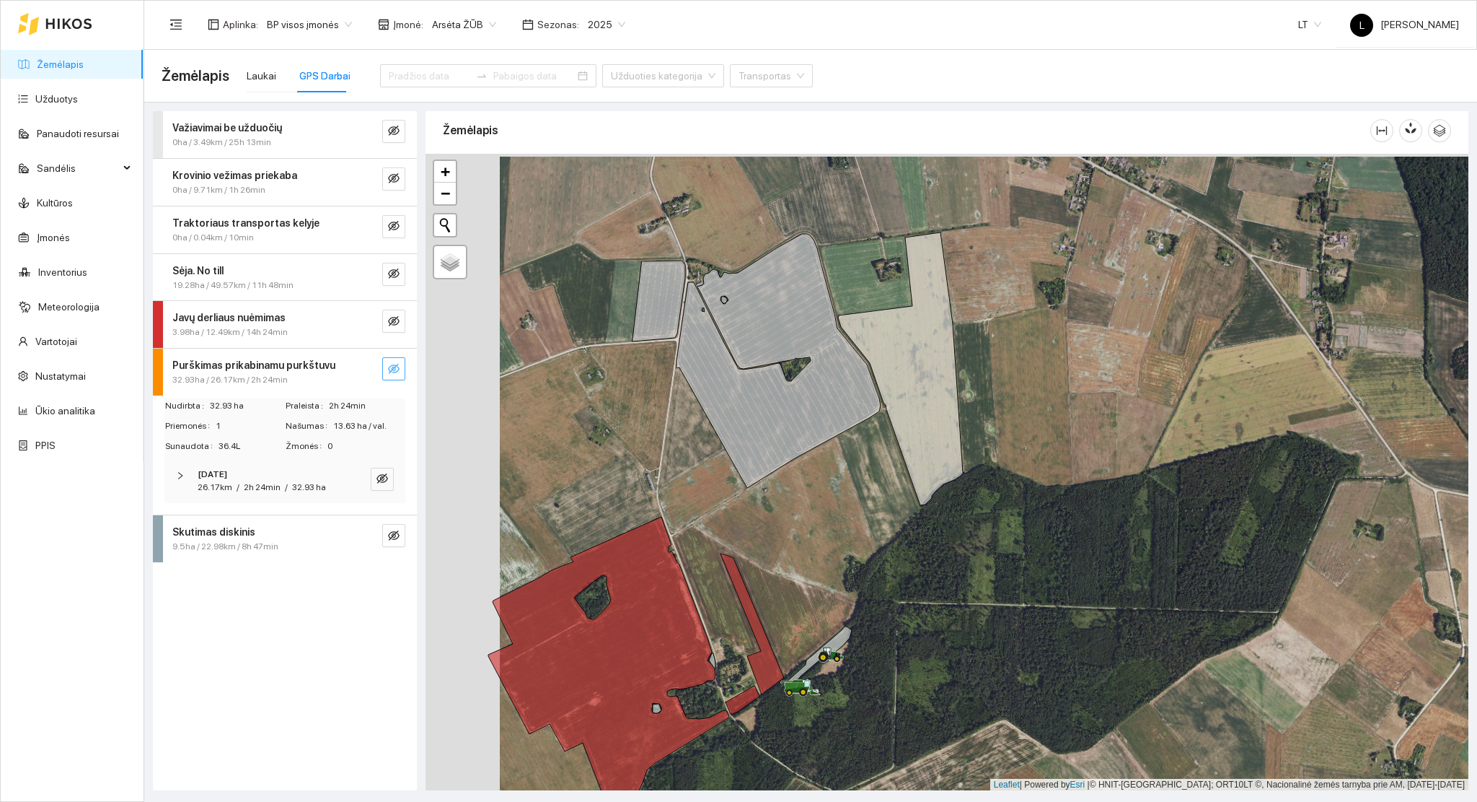
drag, startPoint x: 739, startPoint y: 531, endPoint x: 855, endPoint y: 537, distance: 116.3
click at [855, 537] on div at bounding box center [947, 472] width 1043 height 637
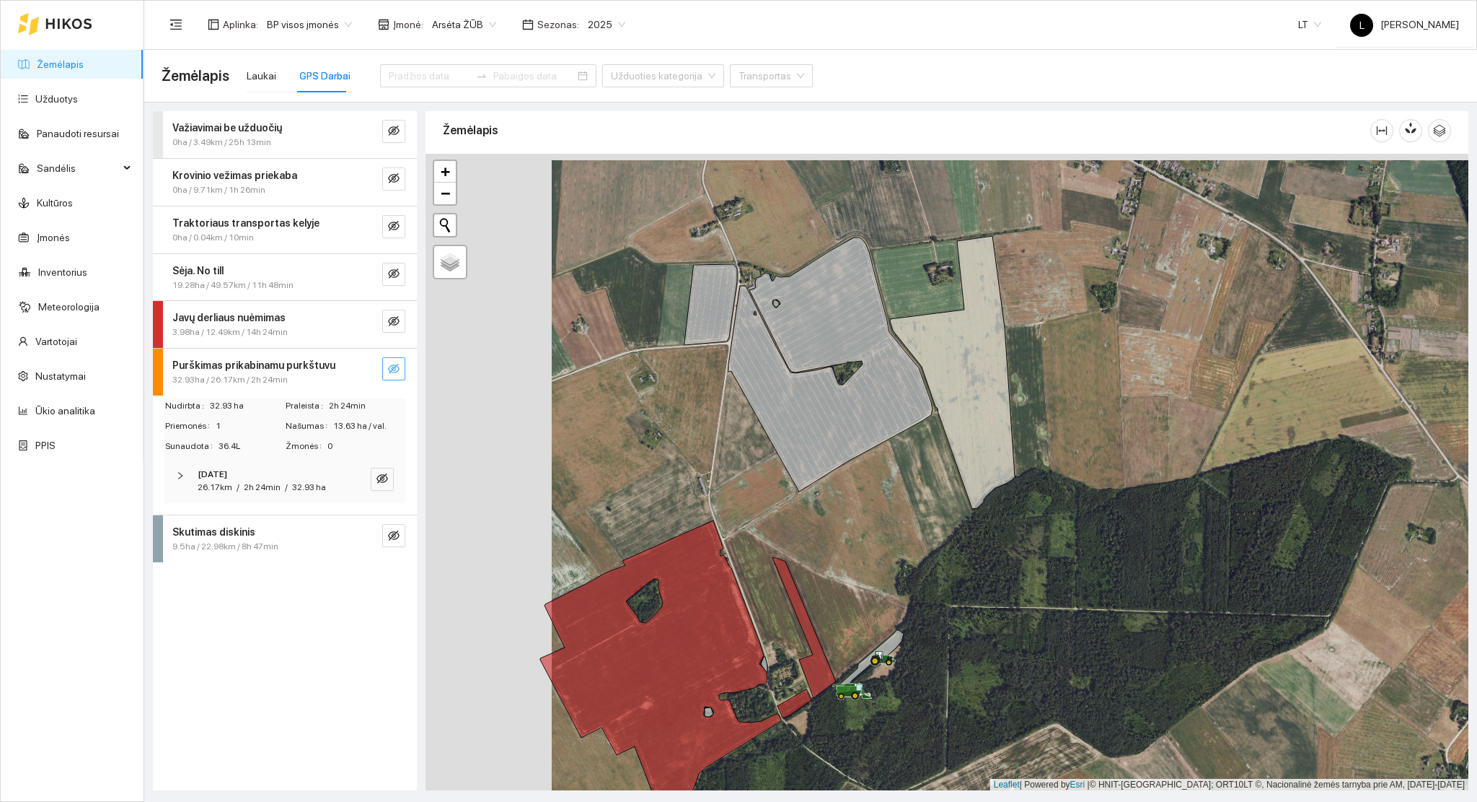
drag, startPoint x: 391, startPoint y: 367, endPoint x: 386, endPoint y: 386, distance: 19.4
click at [391, 368] on icon "eye-invisible" at bounding box center [394, 369] width 12 height 12
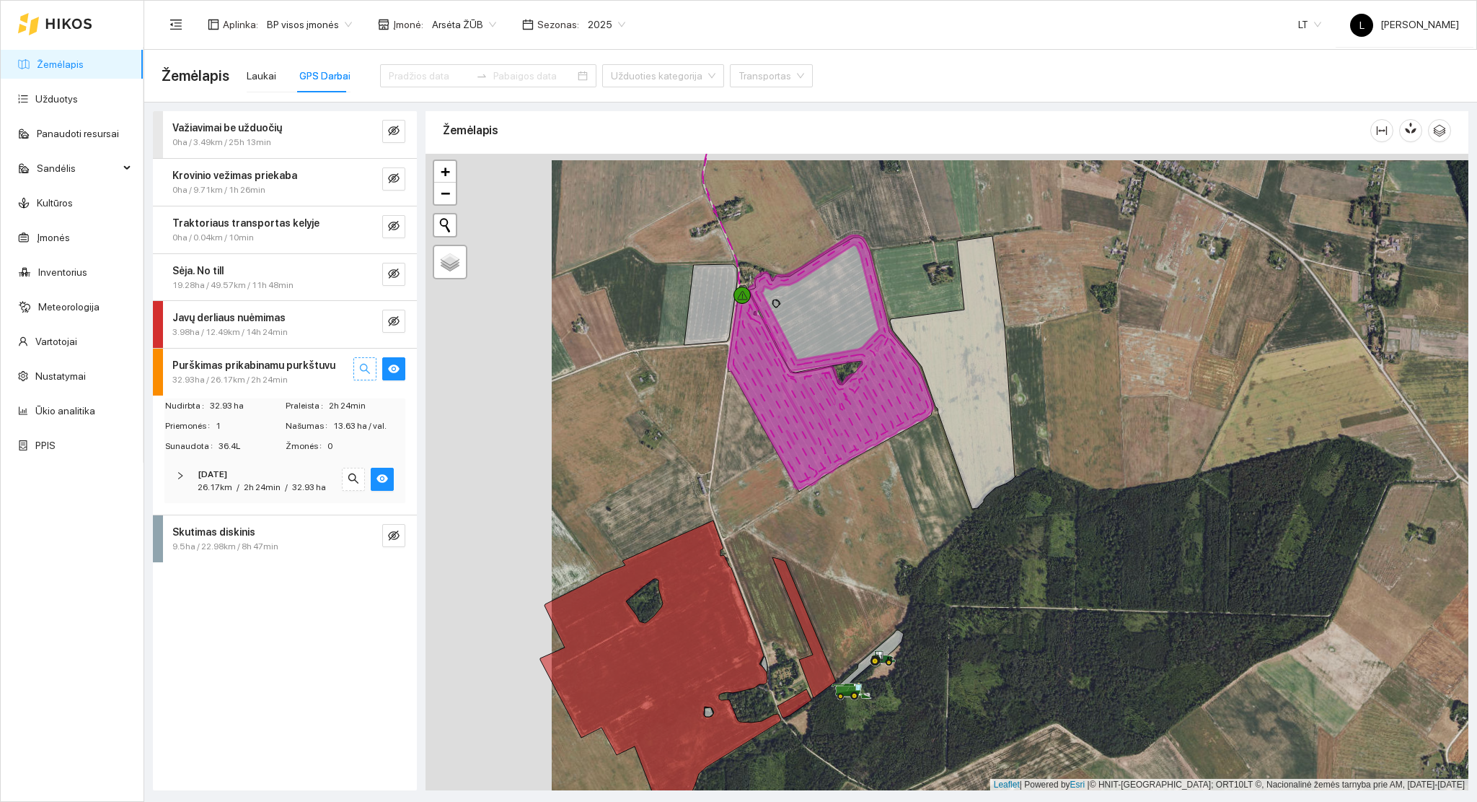
click at [366, 372] on icon "search" at bounding box center [365, 369] width 12 height 12
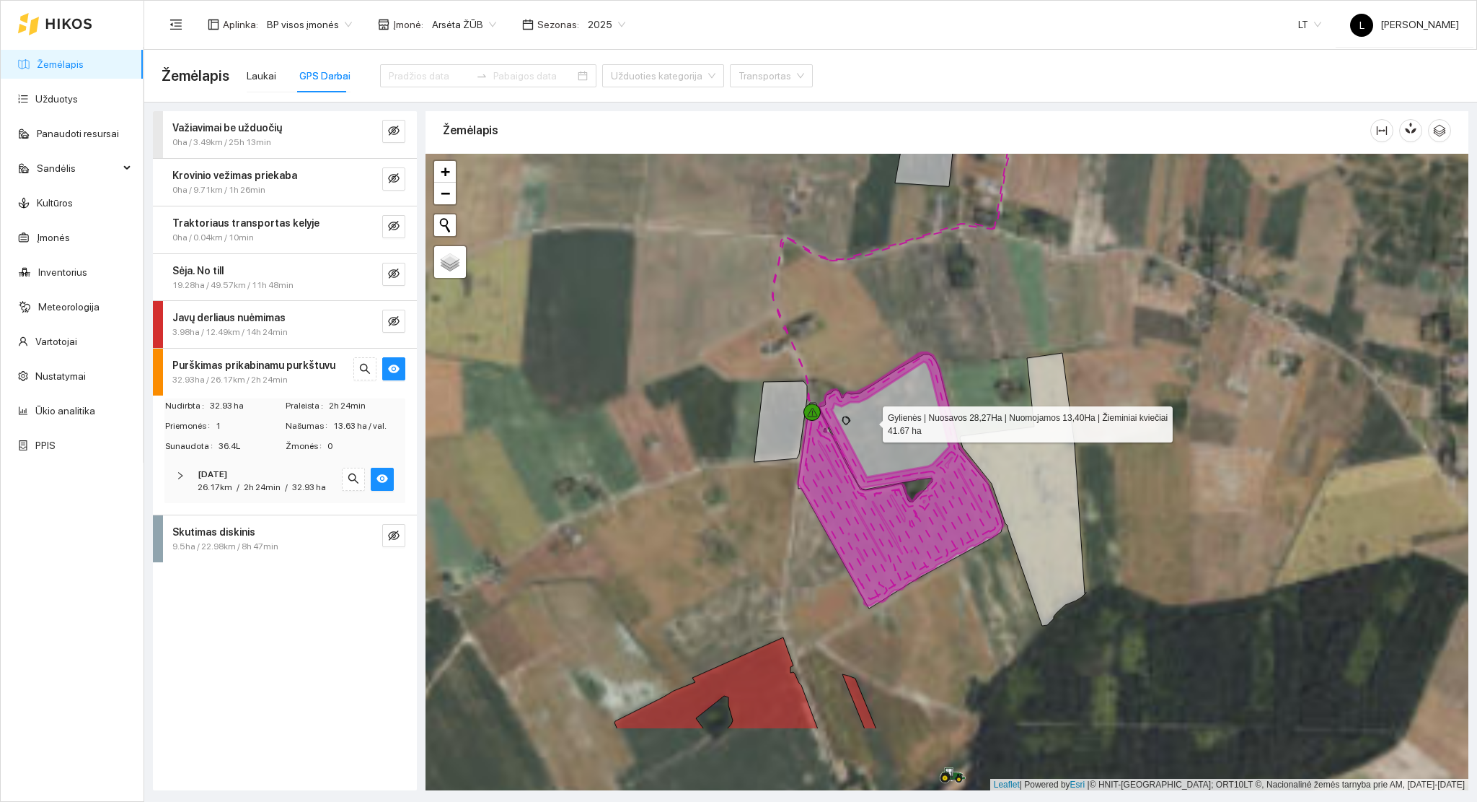
drag, startPoint x: 854, startPoint y: 553, endPoint x: 871, endPoint y: 420, distance: 133.8
click at [871, 420] on icon at bounding box center [901, 481] width 204 height 254
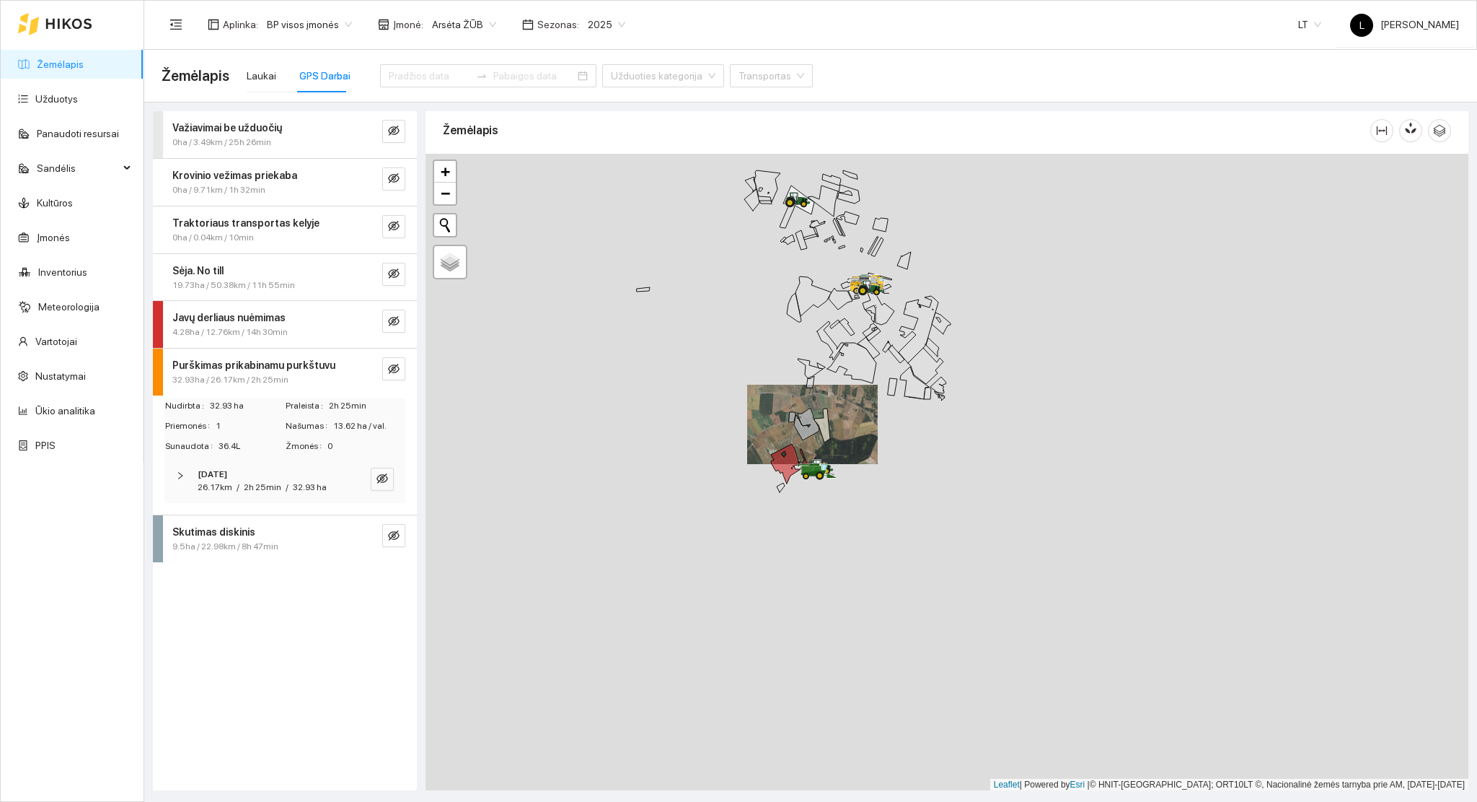
drag, startPoint x: 814, startPoint y: 395, endPoint x: 847, endPoint y: 566, distance: 174.9
click at [848, 568] on div at bounding box center [947, 472] width 1043 height 637
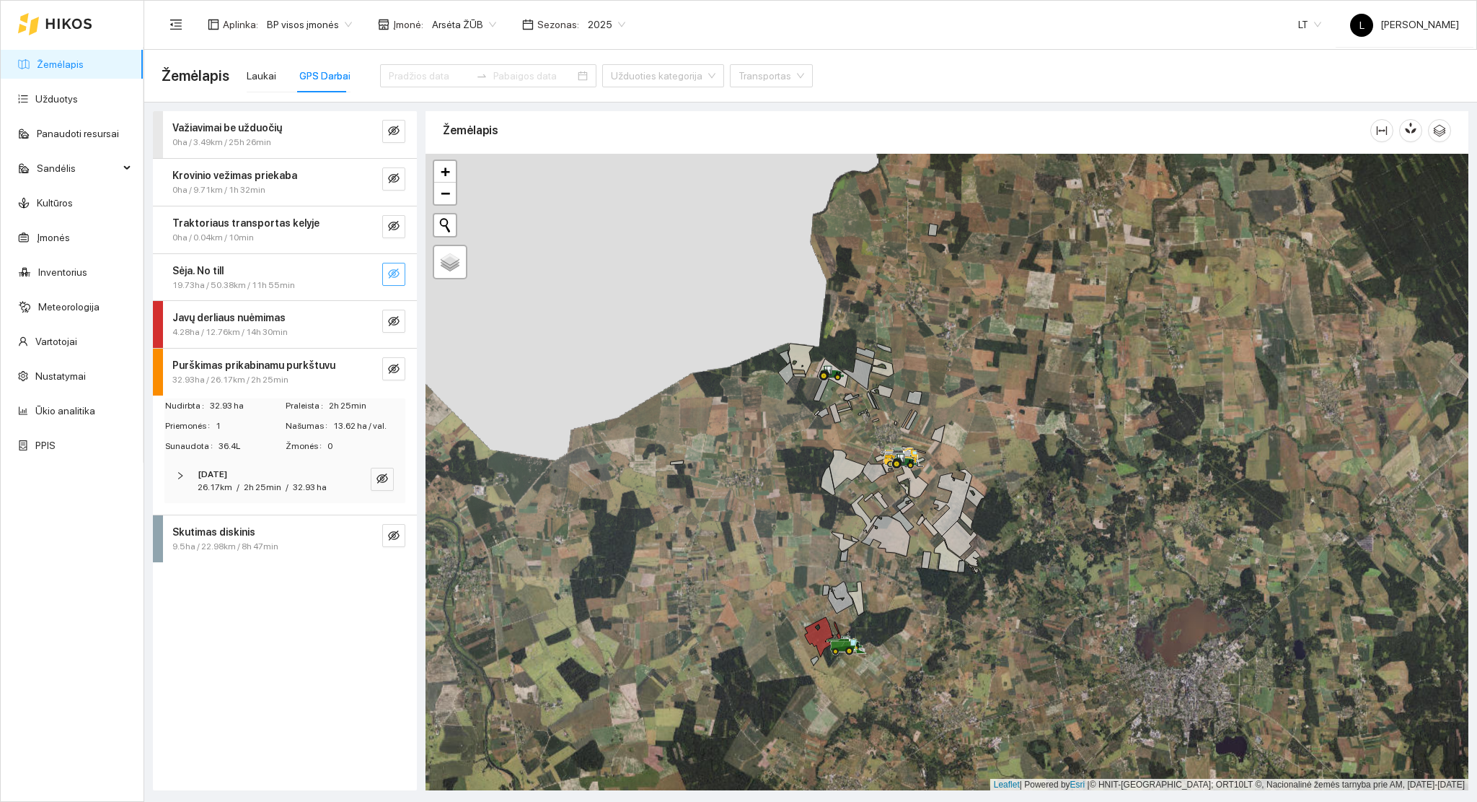
click at [401, 270] on button "button" at bounding box center [393, 274] width 23 height 23
click at [365, 275] on icon "search" at bounding box center [365, 273] width 10 height 10
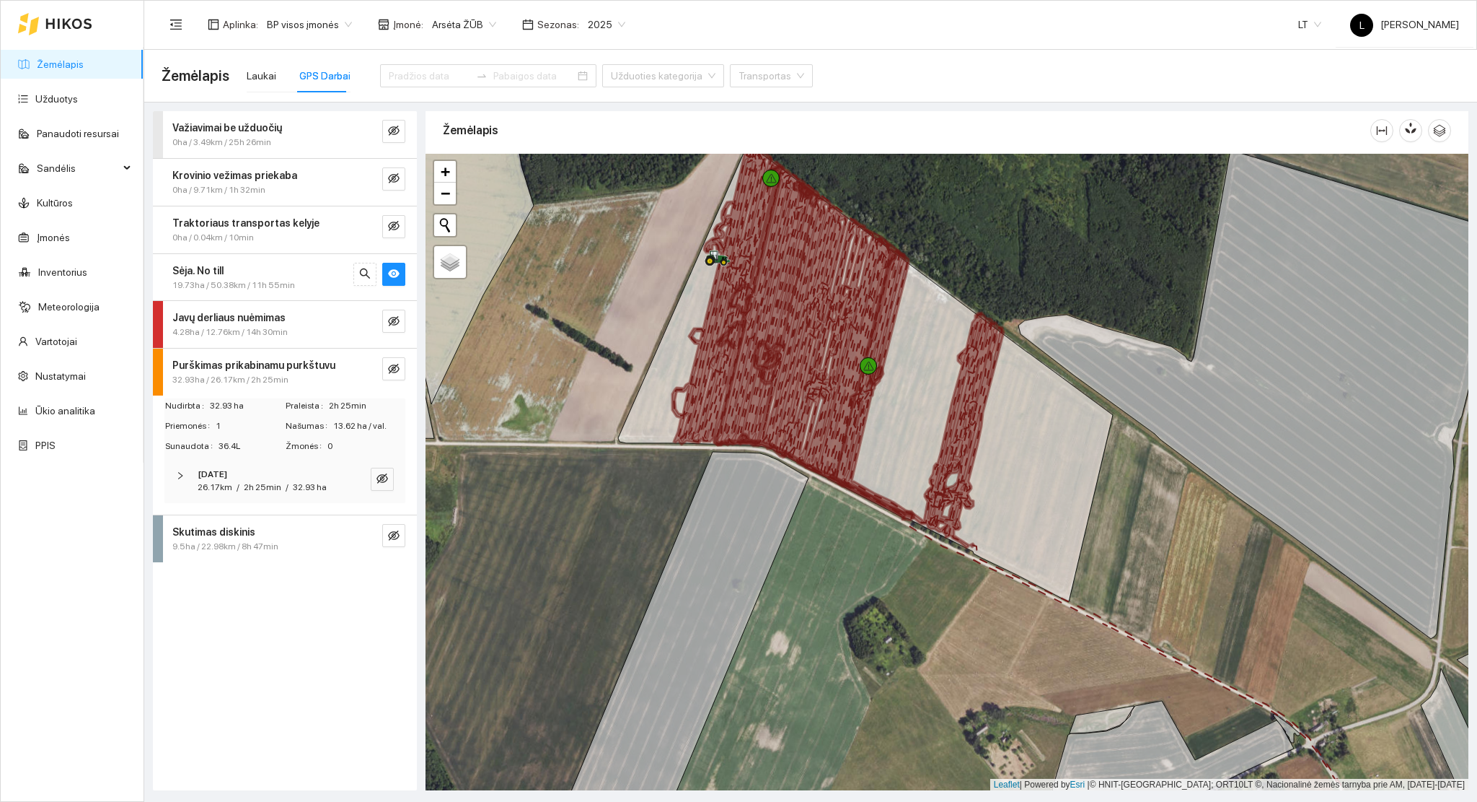
click at [51, 58] on link "Žemėlapis" at bounding box center [60, 64] width 47 height 12
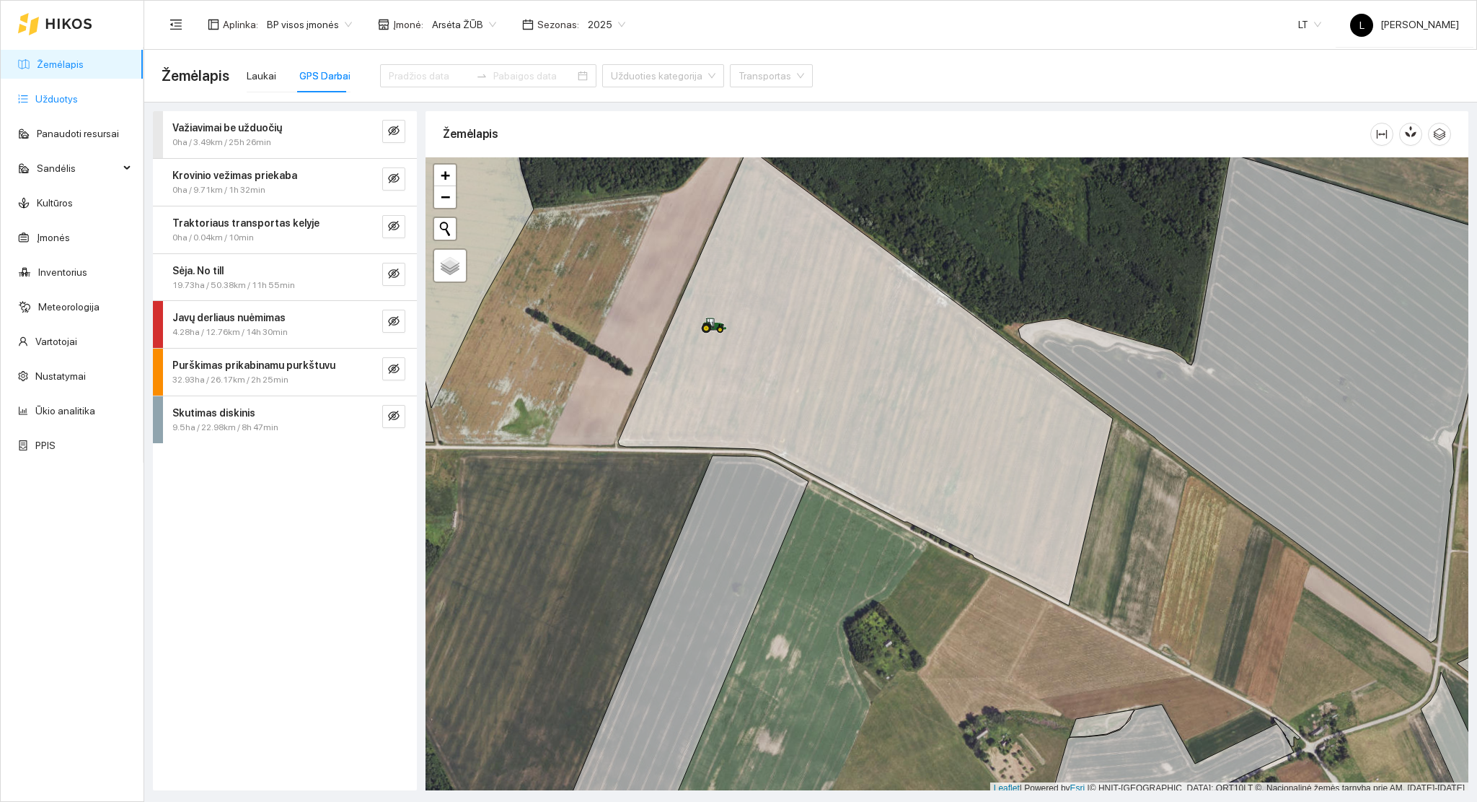
click at [39, 93] on link "Užduotys" at bounding box center [56, 99] width 43 height 12
